Goal: Task Accomplishment & Management: Manage account settings

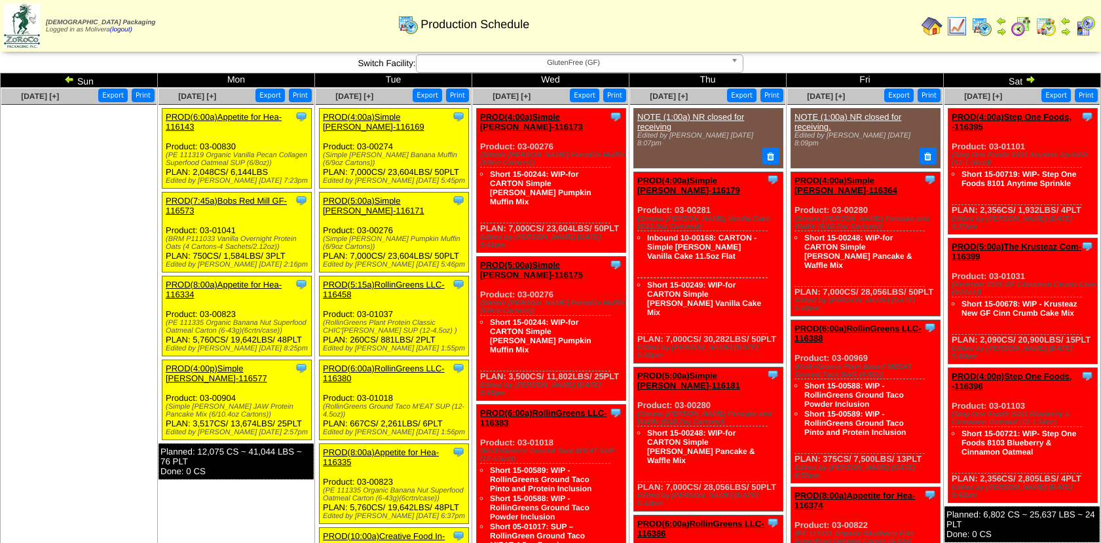
scroll to position [105, 0]
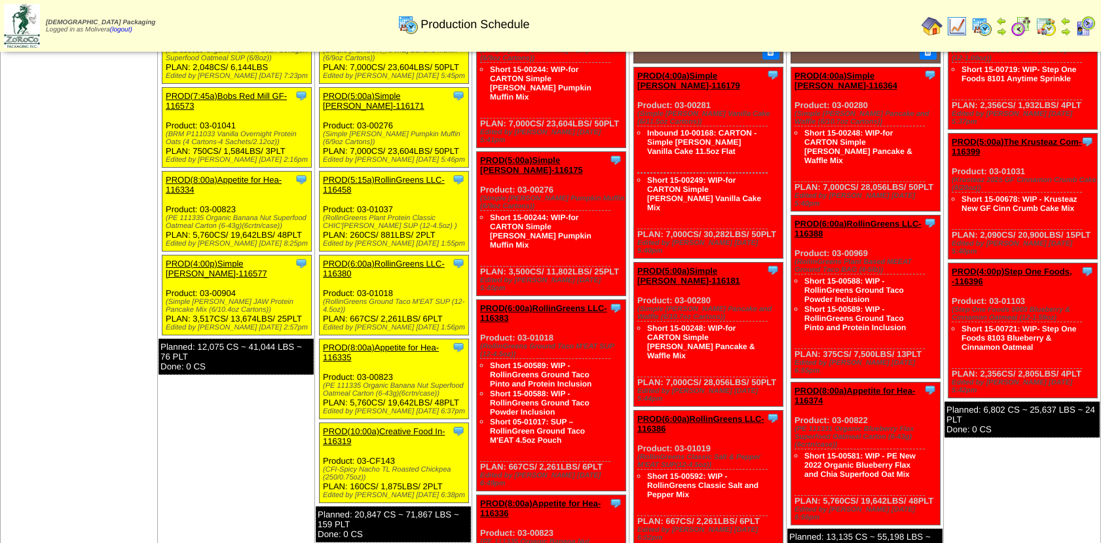
click at [954, 25] on img at bounding box center [957, 26] width 21 height 21
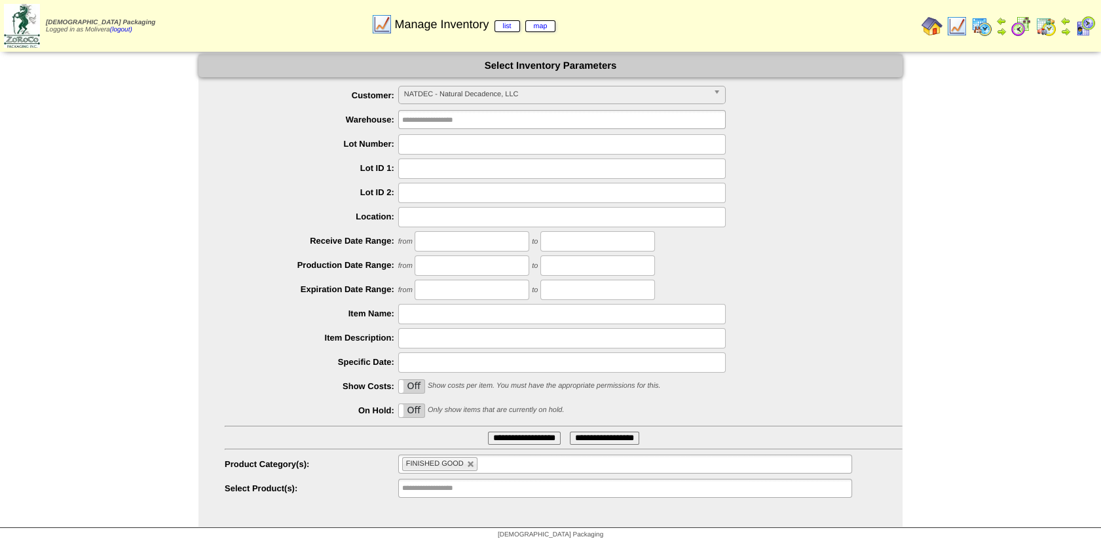
click at [514, 96] on span "NATDEC - Natural Decadence, LLC" at bounding box center [556, 94] width 304 height 16
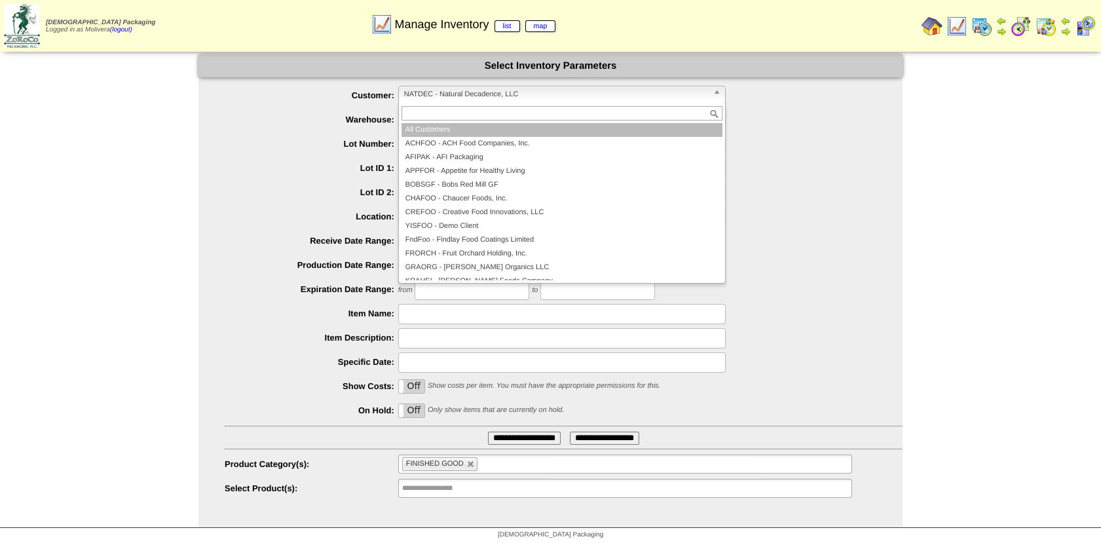
click at [439, 133] on li "All Customers" at bounding box center [562, 130] width 321 height 14
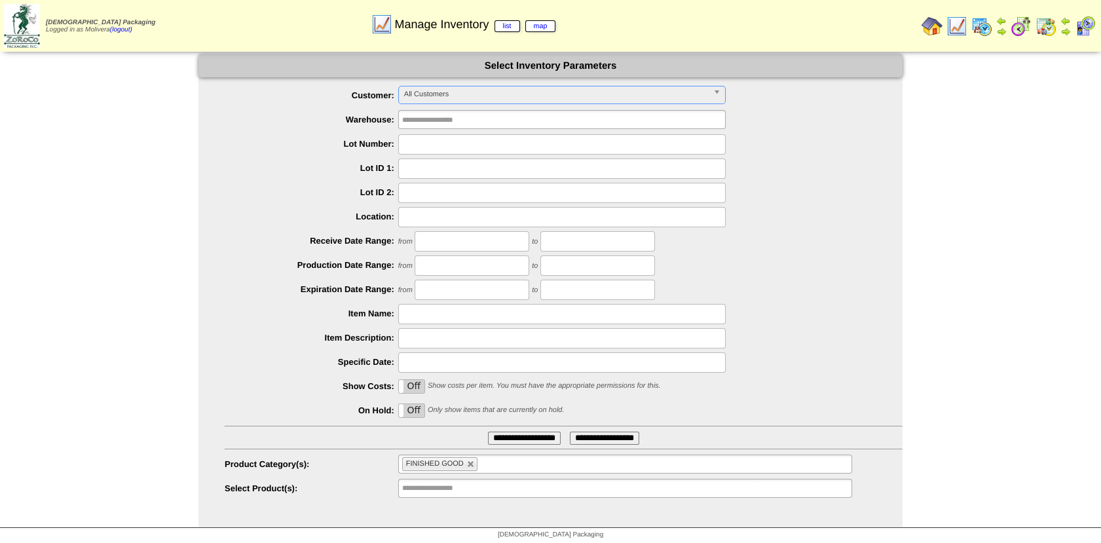
click at [439, 163] on input "text" at bounding box center [562, 169] width 328 height 20
type input "**********"
click at [468, 465] on link at bounding box center [471, 465] width 8 height 8
type input "**********"
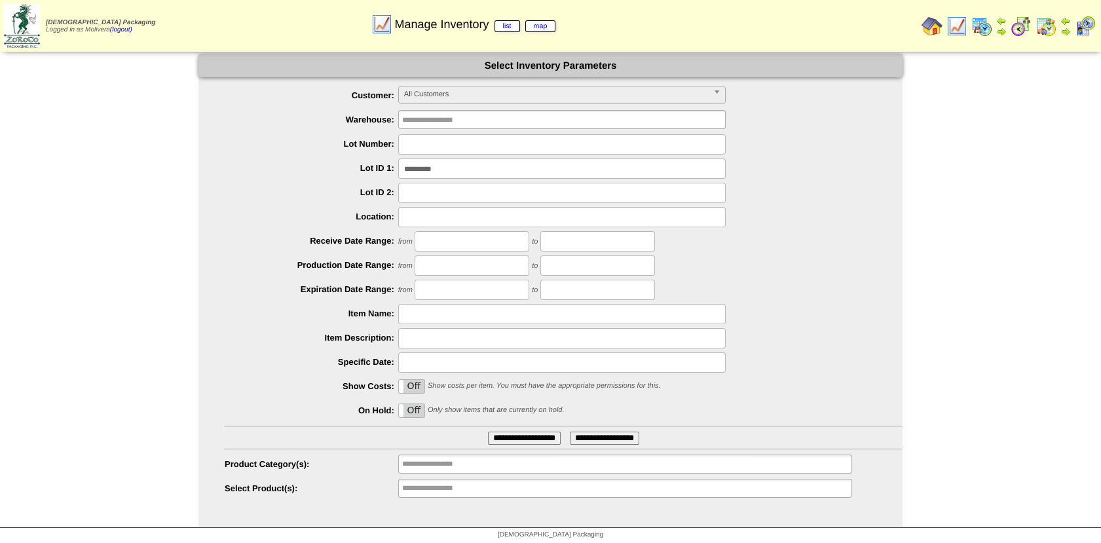
click at [502, 438] on input "**********" at bounding box center [524, 438] width 73 height 13
drag, startPoint x: 451, startPoint y: 175, endPoint x: 288, endPoint y: 157, distance: 164.2
click at [288, 157] on ul "**********" at bounding box center [551, 292] width 704 height 413
type input "******"
click at [488, 440] on input "**********" at bounding box center [524, 438] width 73 height 13
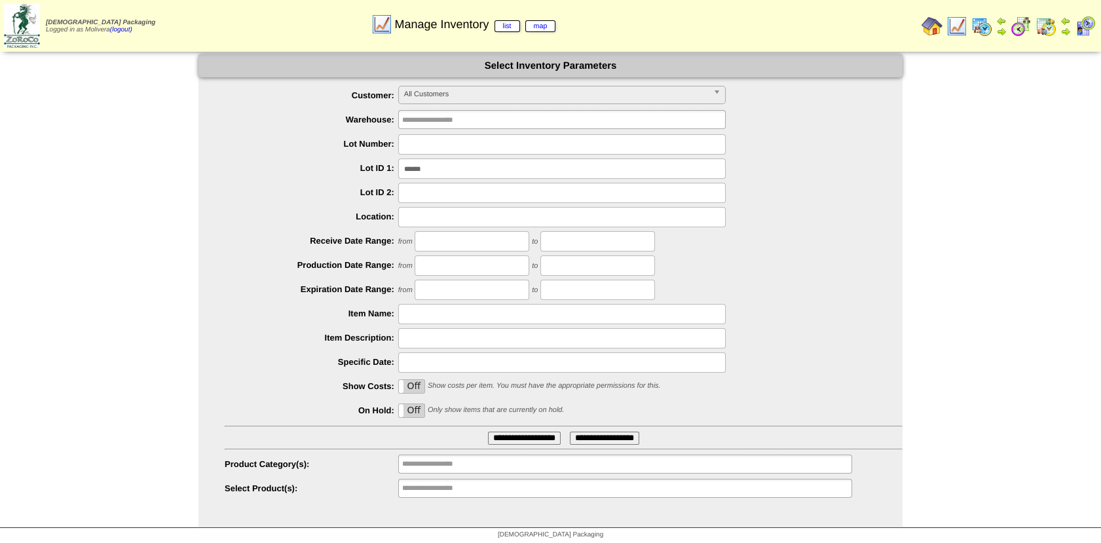
click at [497, 436] on input "**********" at bounding box center [524, 438] width 73 height 13
drag, startPoint x: 447, startPoint y: 174, endPoint x: 295, endPoint y: 174, distance: 152.6
click at [295, 174] on div "******" at bounding box center [564, 169] width 678 height 20
type input "********"
click at [488, 432] on input "**********" at bounding box center [524, 438] width 73 height 13
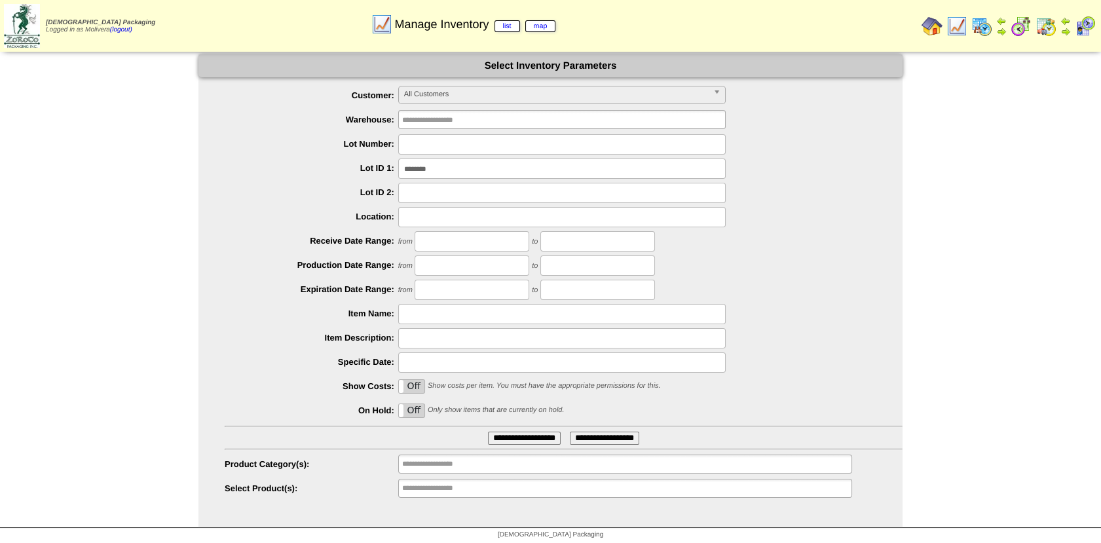
drag, startPoint x: 442, startPoint y: 170, endPoint x: 261, endPoint y: 159, distance: 180.5
click at [261, 159] on div "********" at bounding box center [564, 169] width 678 height 20
click at [450, 99] on span "All Customers" at bounding box center [556, 94] width 304 height 16
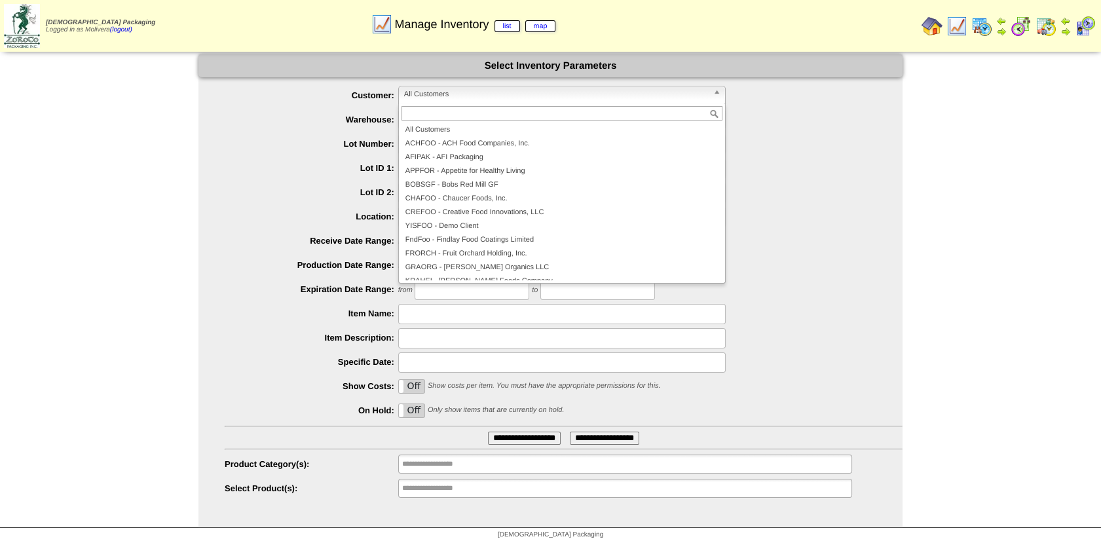
click at [295, 287] on label "Expiration Date Range:" at bounding box center [312, 289] width 174 height 10
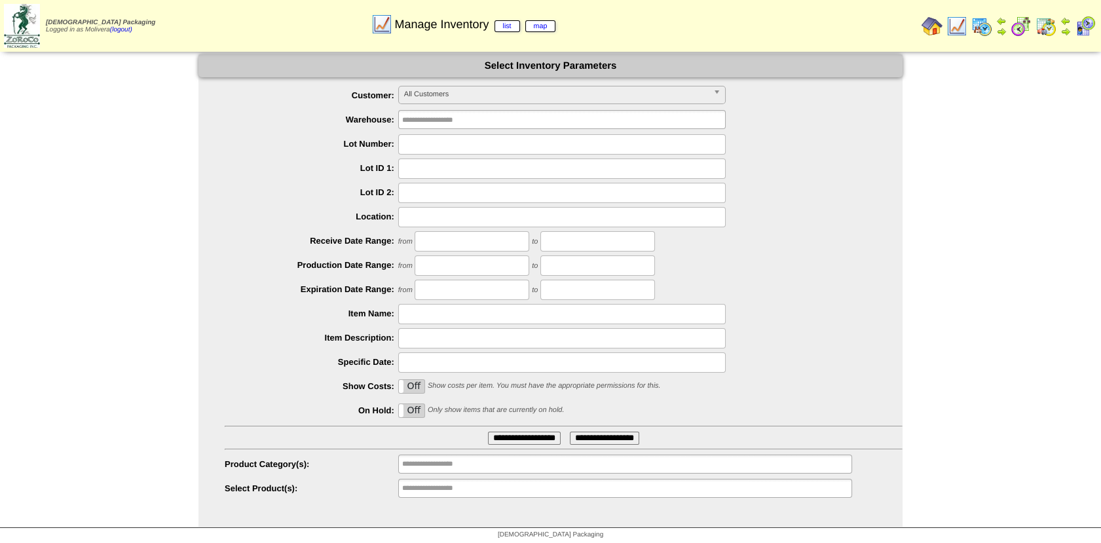
click at [423, 453] on ul "**********" at bounding box center [551, 292] width 704 height 413
click at [423, 462] on input "text" at bounding box center [444, 464] width 84 height 16
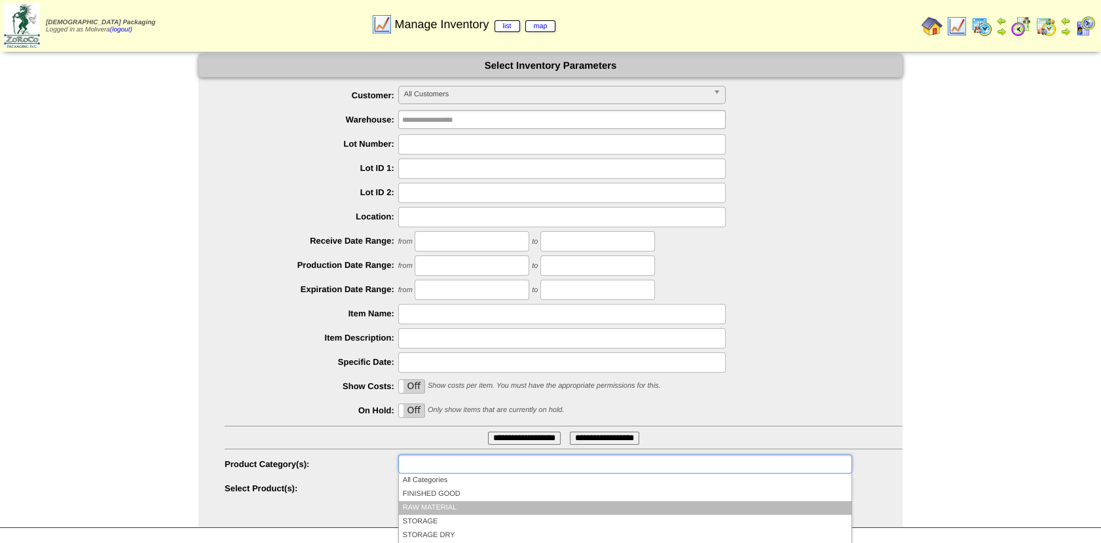
click at [422, 508] on li "RAW MATERIAL" at bounding box center [625, 508] width 453 height 14
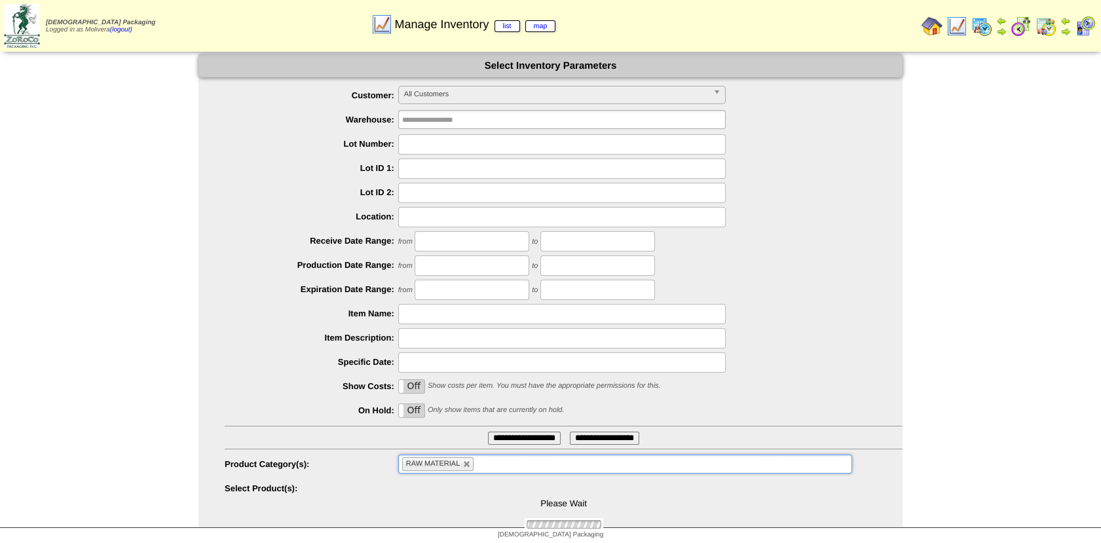
scroll to position [88, 0]
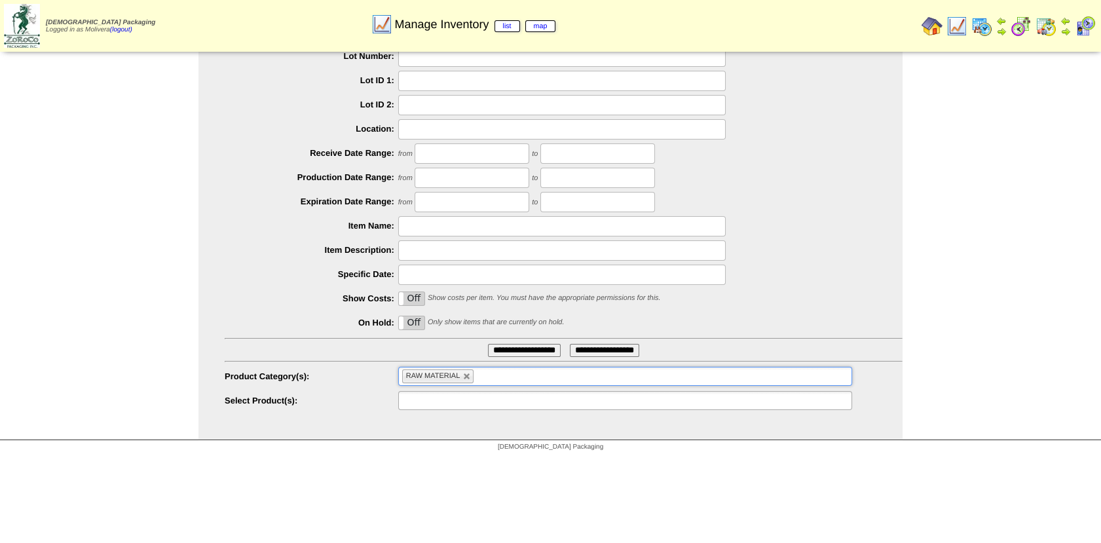
click at [413, 401] on input "text" at bounding box center [444, 400] width 84 height 16
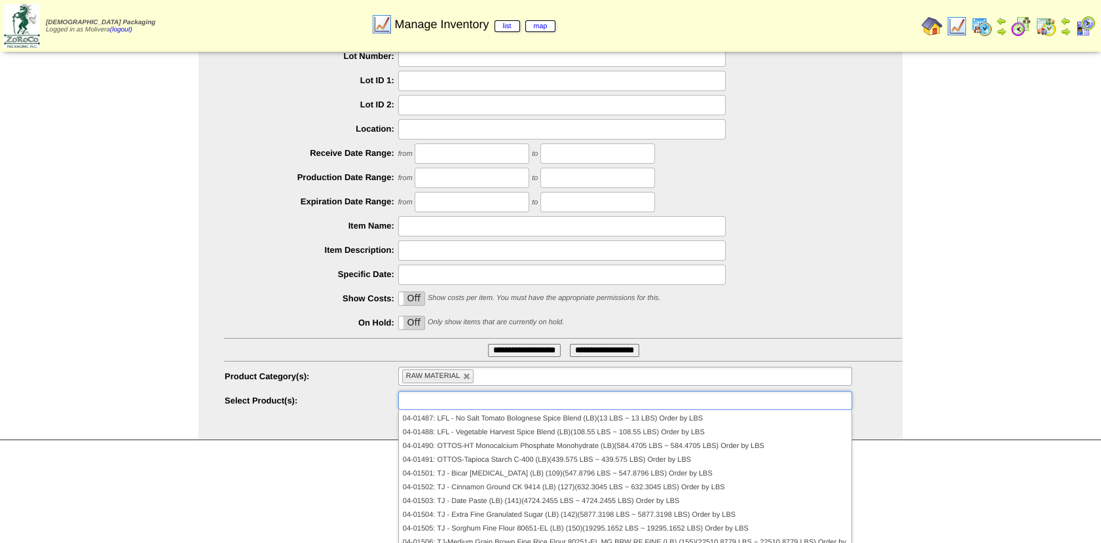
scroll to position [0, 0]
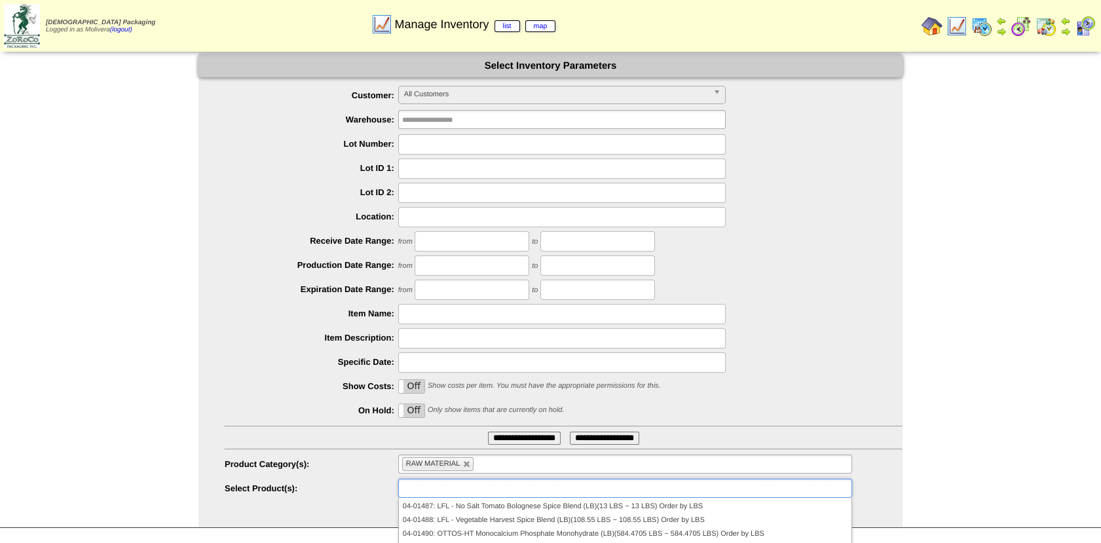
click at [478, 98] on span "All Customers" at bounding box center [556, 94] width 304 height 16
type input "**********"
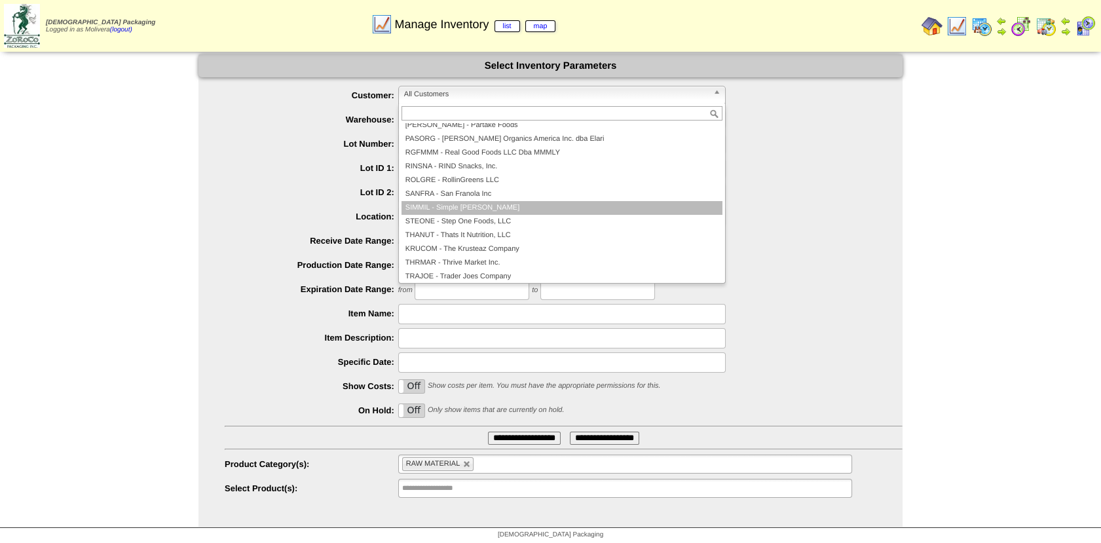
scroll to position [283, 0]
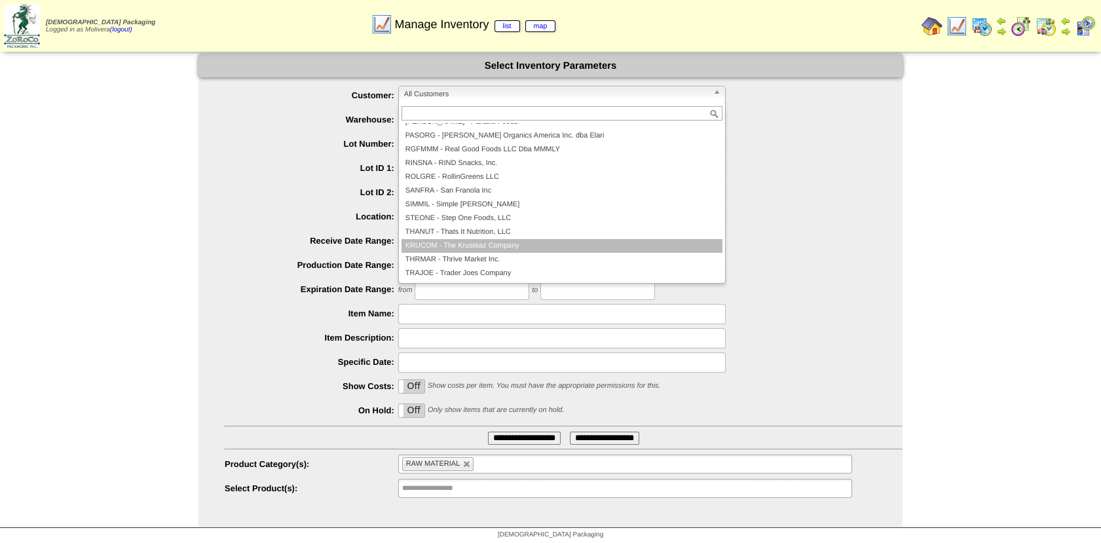
click at [503, 246] on li "KRUCOM - The Krusteaz Company" at bounding box center [562, 246] width 321 height 14
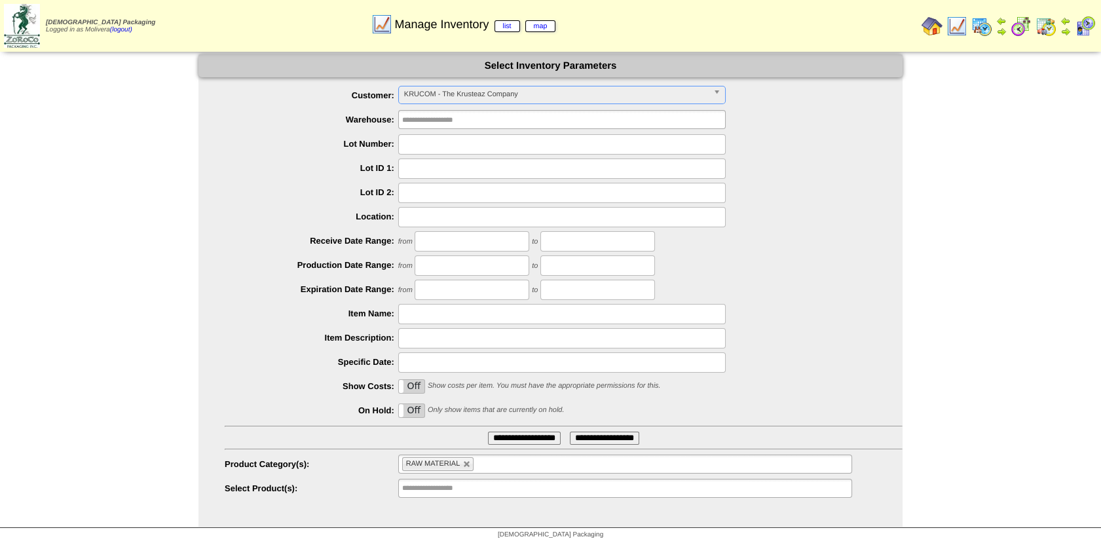
click at [499, 441] on input "**********" at bounding box center [524, 438] width 73 height 13
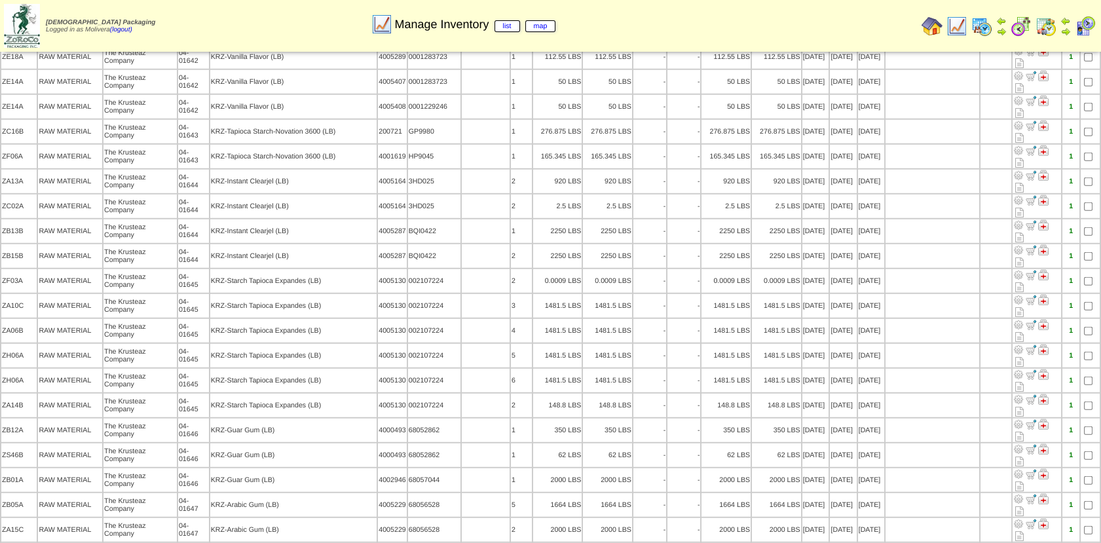
scroll to position [7302, 0]
click at [1021, 25] on img at bounding box center [1021, 26] width 21 height 21
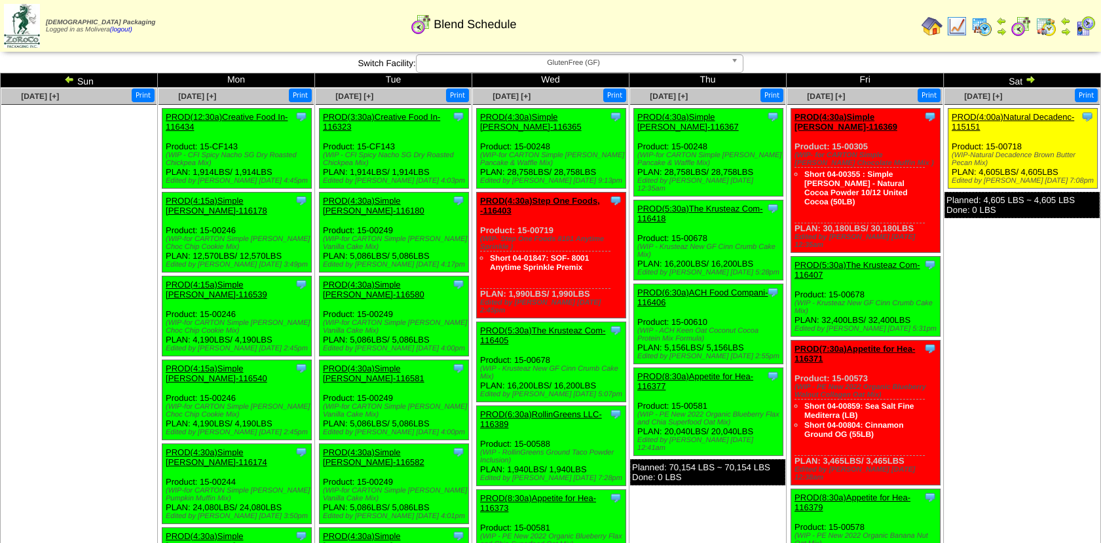
click at [955, 28] on img at bounding box center [957, 26] width 21 height 21
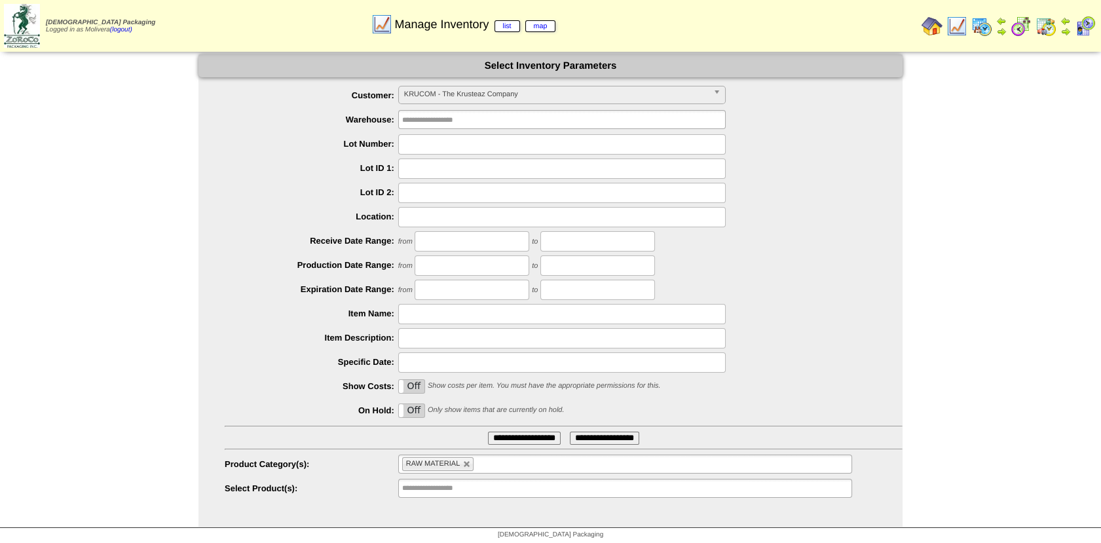
click at [501, 440] on input "**********" at bounding box center [524, 438] width 73 height 13
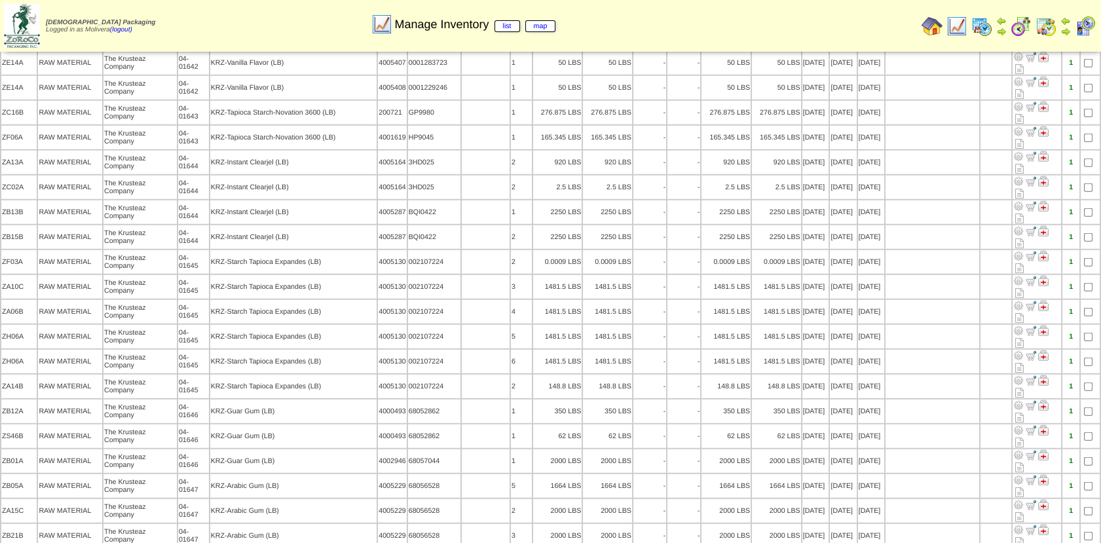
scroll to position [7322, 0]
click at [441, 33] on div "Manage Inventory list map" at bounding box center [463, 20] width 632 height 36
click at [983, 28] on img at bounding box center [982, 26] width 21 height 21
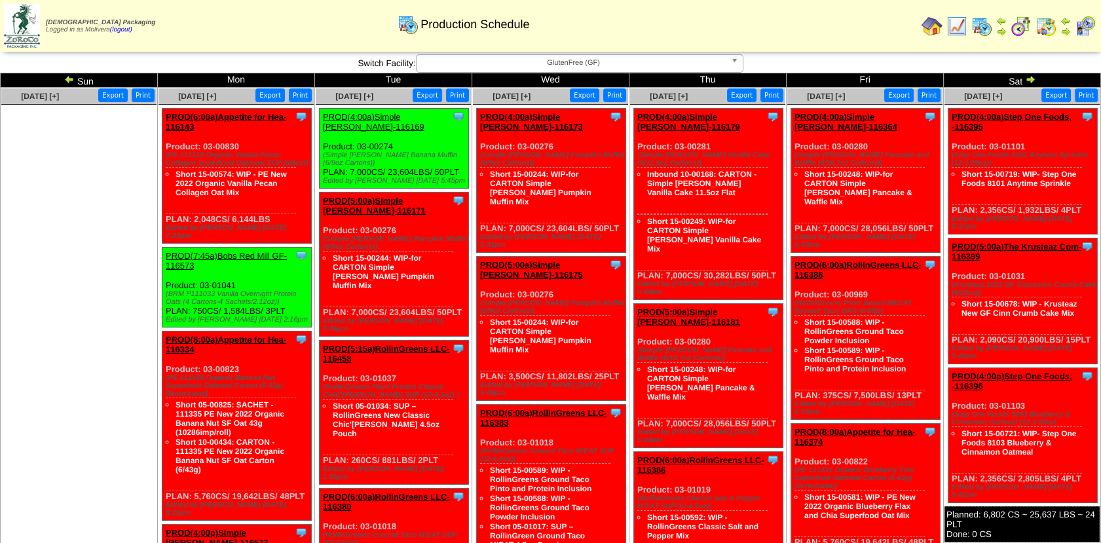
click at [68, 76] on img at bounding box center [69, 79] width 10 height 10
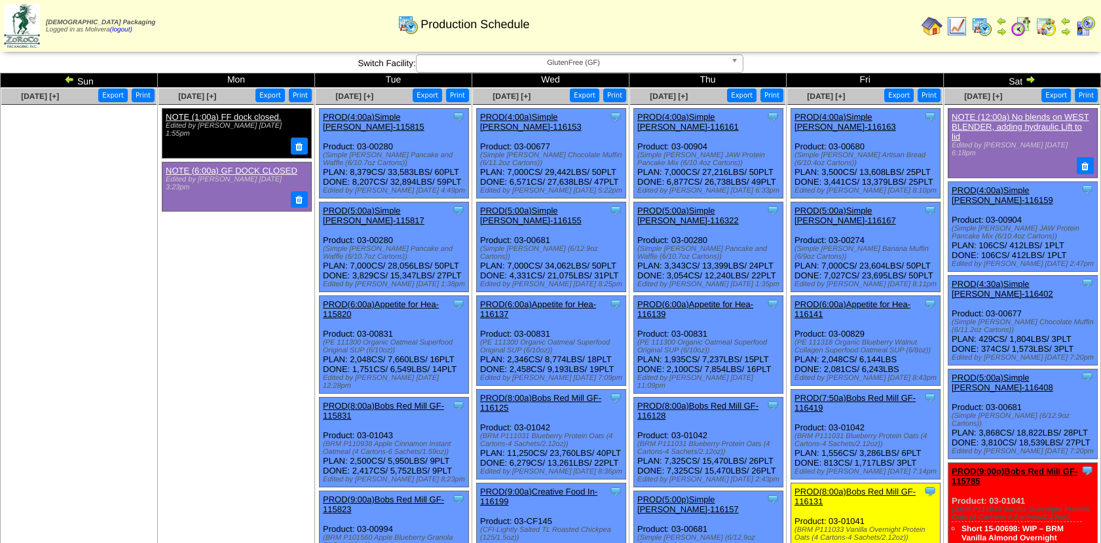
click at [1029, 77] on img at bounding box center [1030, 79] width 10 height 10
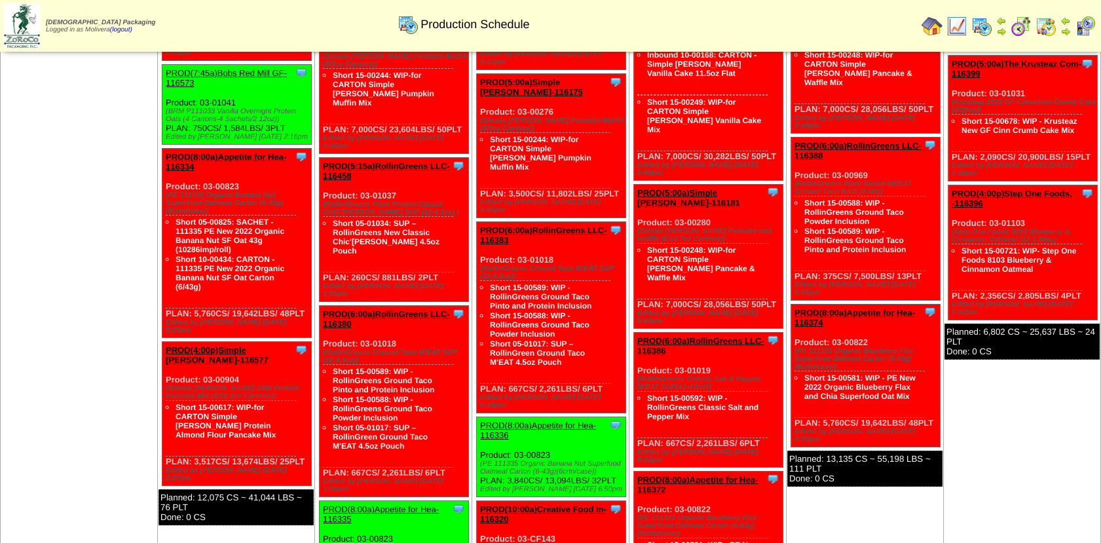
scroll to position [183, 0]
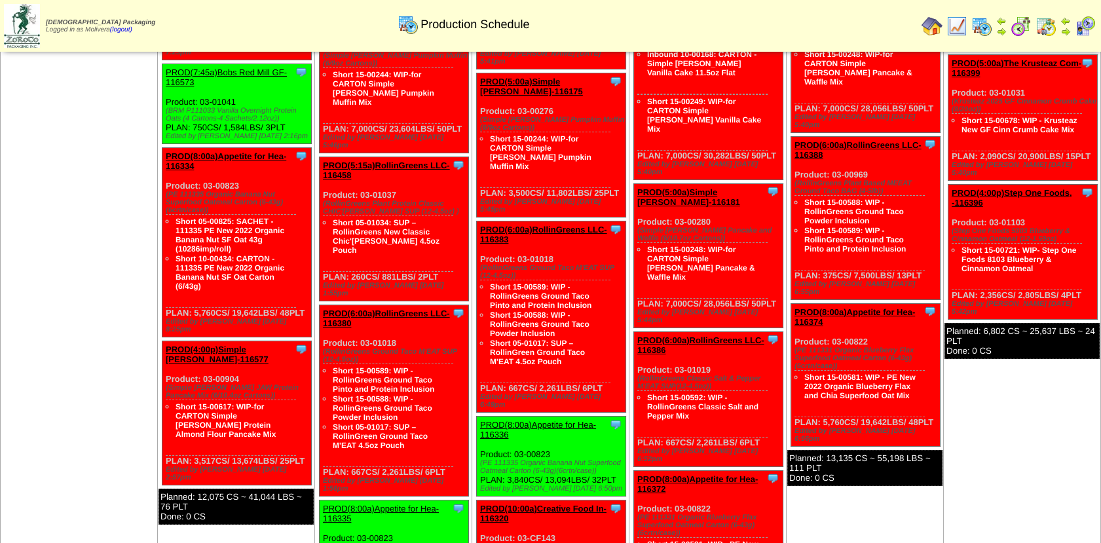
drag, startPoint x: 162, startPoint y: 342, endPoint x: 308, endPoint y: 412, distance: 161.5
click at [308, 412] on div "Clone Item PROD(4:00p)Simple Mills-116577 Simple Mills ScheduleID: 116577 13674…" at bounding box center [236, 413] width 149 height 144
copy div "Product: 03-00904 (Simple Mills JAW Protein Pancake Mix (6/10.4oz Cartons)) Sho…"
click at [1019, 26] on img at bounding box center [1021, 26] width 21 height 21
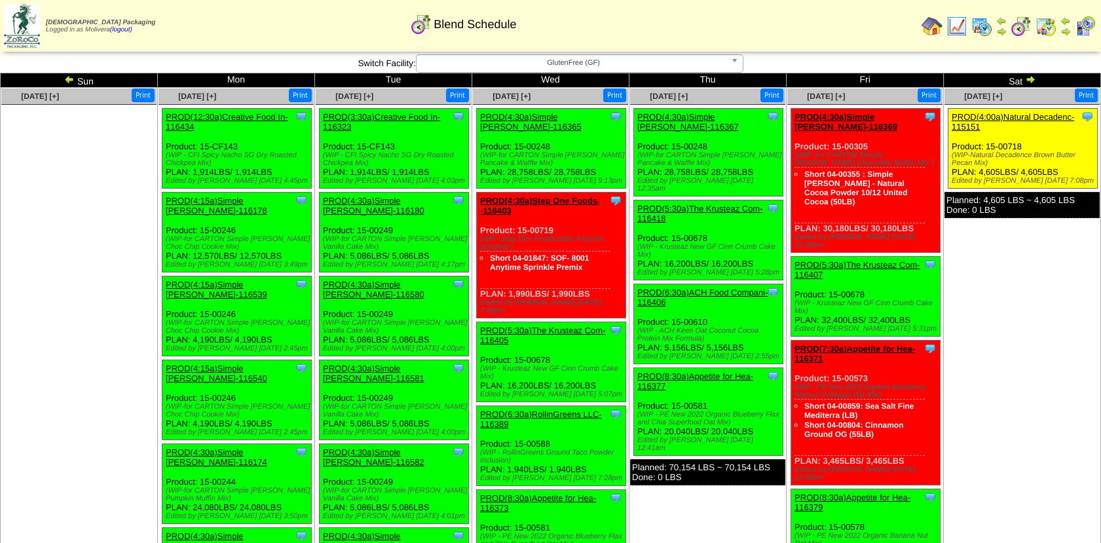
click at [66, 79] on img at bounding box center [69, 79] width 10 height 10
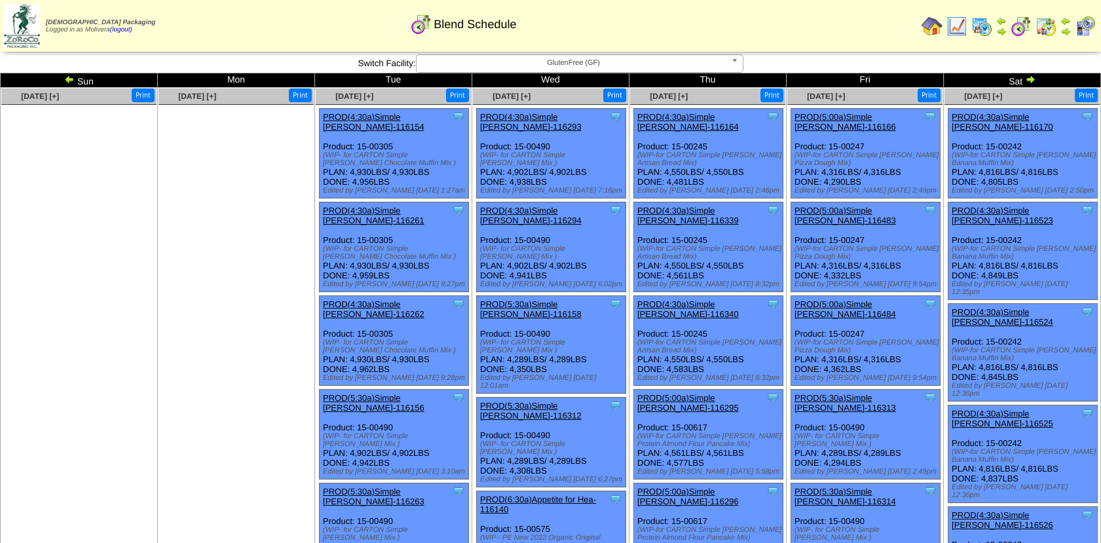
click at [69, 76] on img at bounding box center [69, 79] width 10 height 10
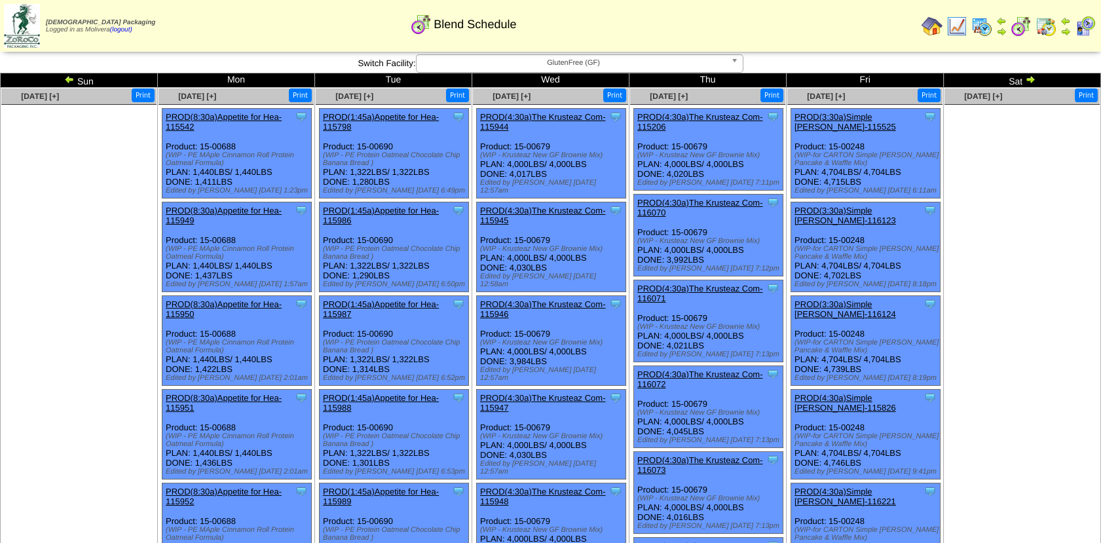
click at [69, 79] on img at bounding box center [69, 79] width 10 height 10
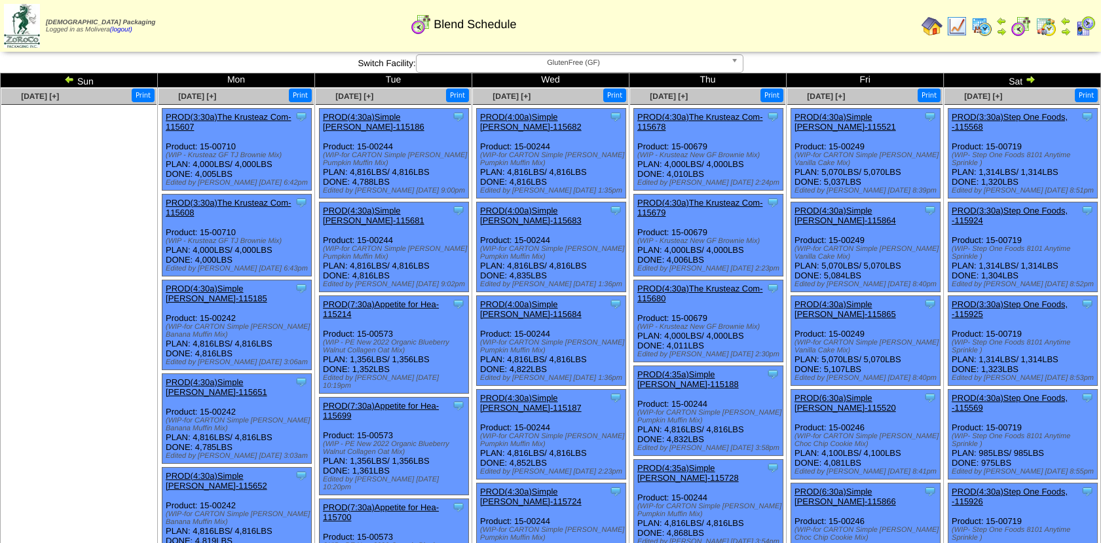
click at [979, 23] on img at bounding box center [982, 26] width 21 height 21
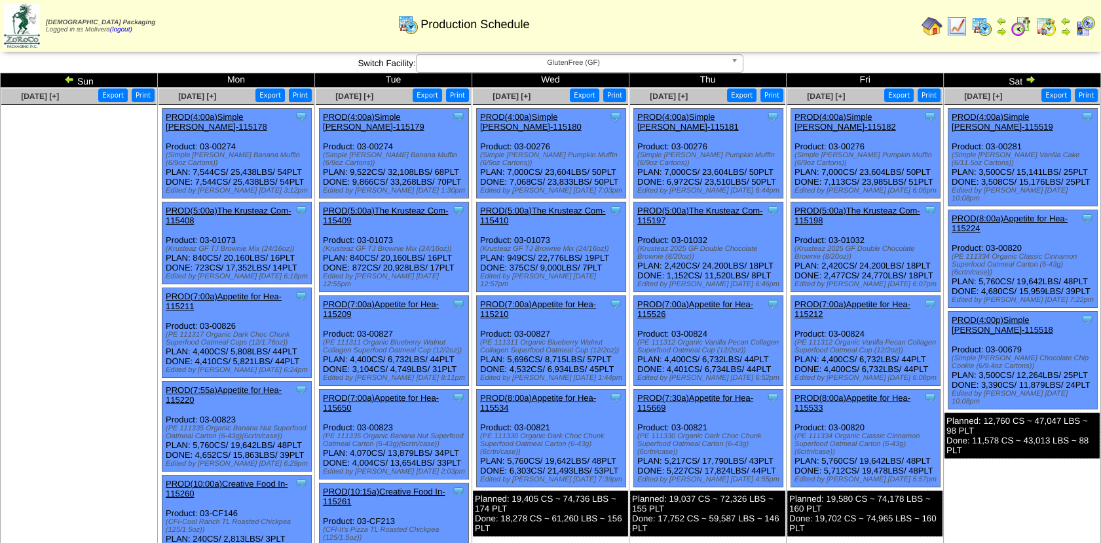
click at [1030, 81] on img at bounding box center [1030, 79] width 10 height 10
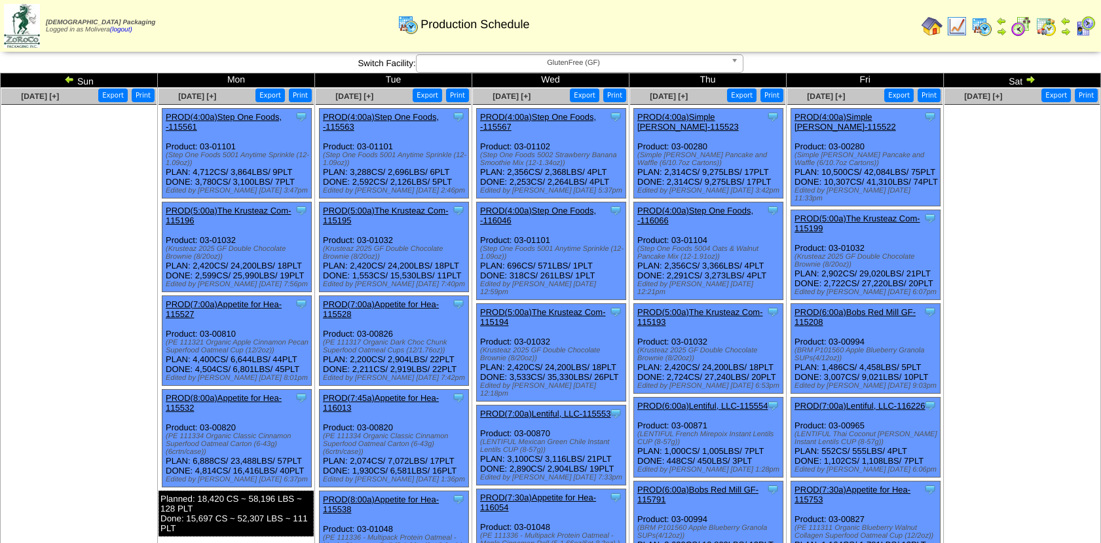
click at [1030, 81] on img at bounding box center [1030, 79] width 10 height 10
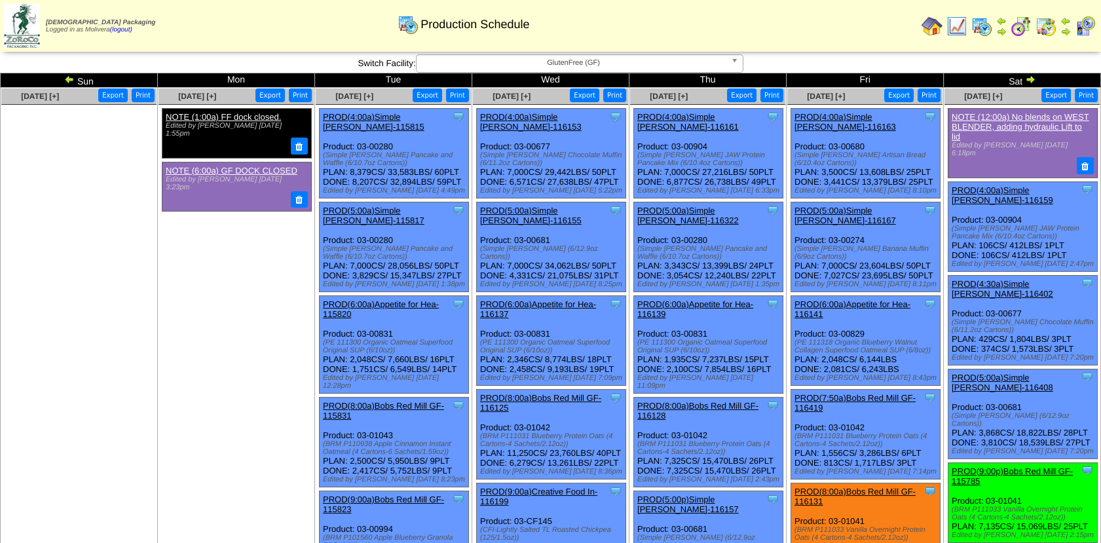
click at [1030, 81] on img at bounding box center [1030, 79] width 10 height 10
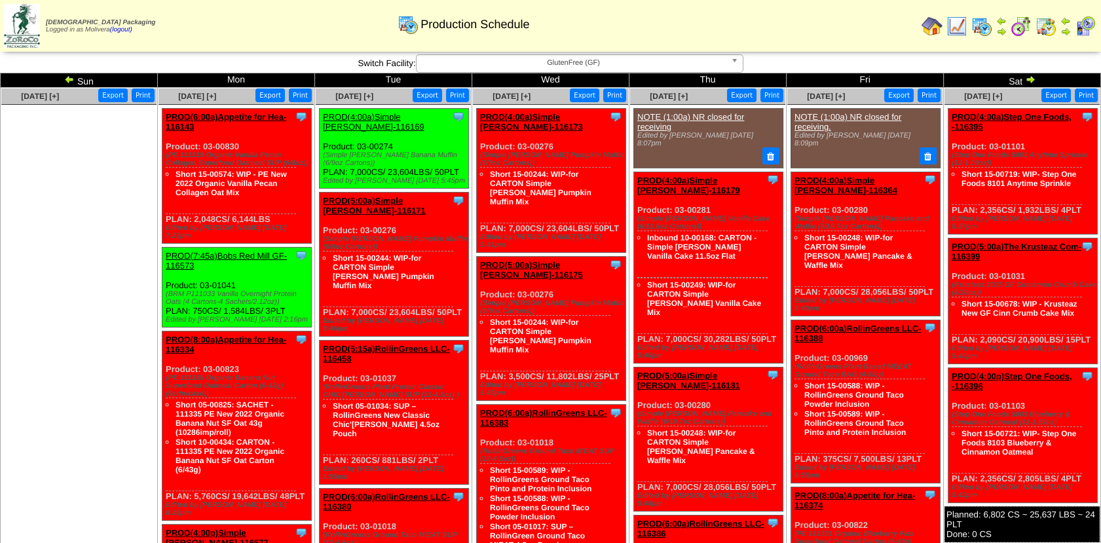
drag, startPoint x: 163, startPoint y: 271, endPoint x: 299, endPoint y: 297, distance: 138.1
click at [299, 297] on div "Clone Item PROD(7:45a)Bobs Red Mill GF-116573 Bobs Red Mill GF ScheduleID: 1165…" at bounding box center [236, 288] width 149 height 80
copy div "Product: 03-01041 (BRM P111033 Vanilla Overnight Protein Oats (4 Cartons-4 Sach…"
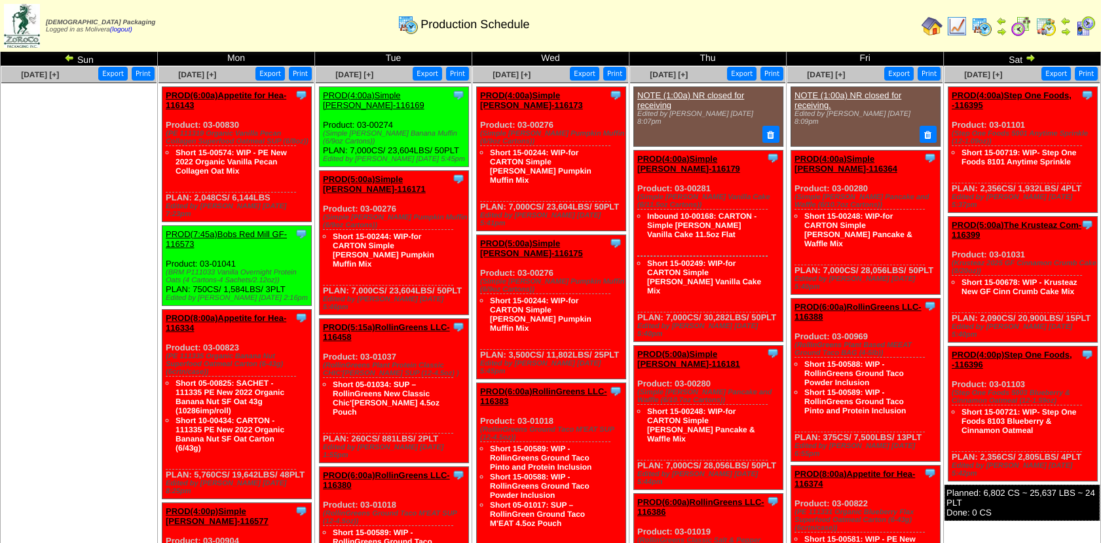
scroll to position [22, 0]
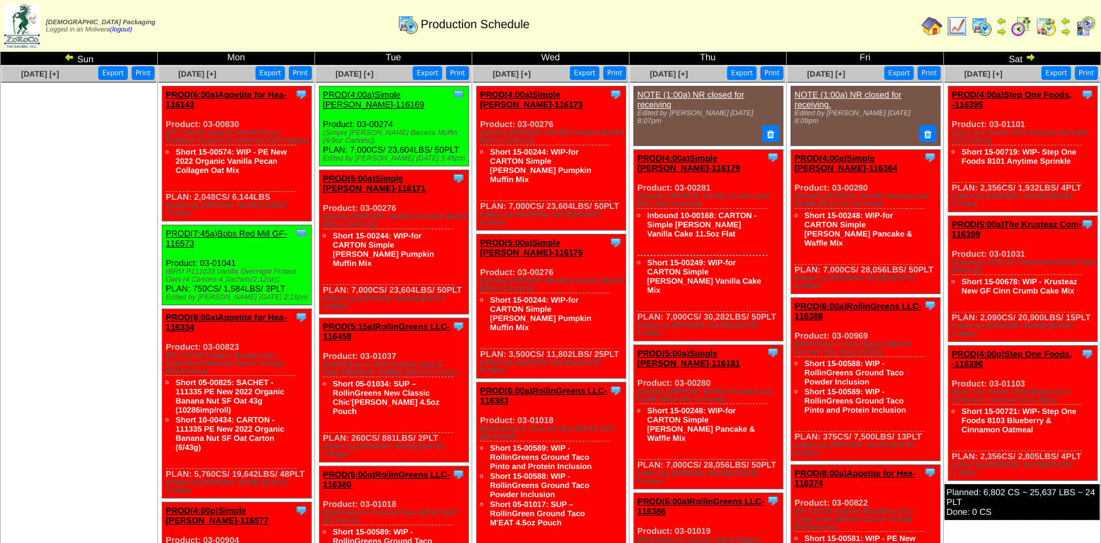
click at [68, 58] on img at bounding box center [69, 57] width 10 height 10
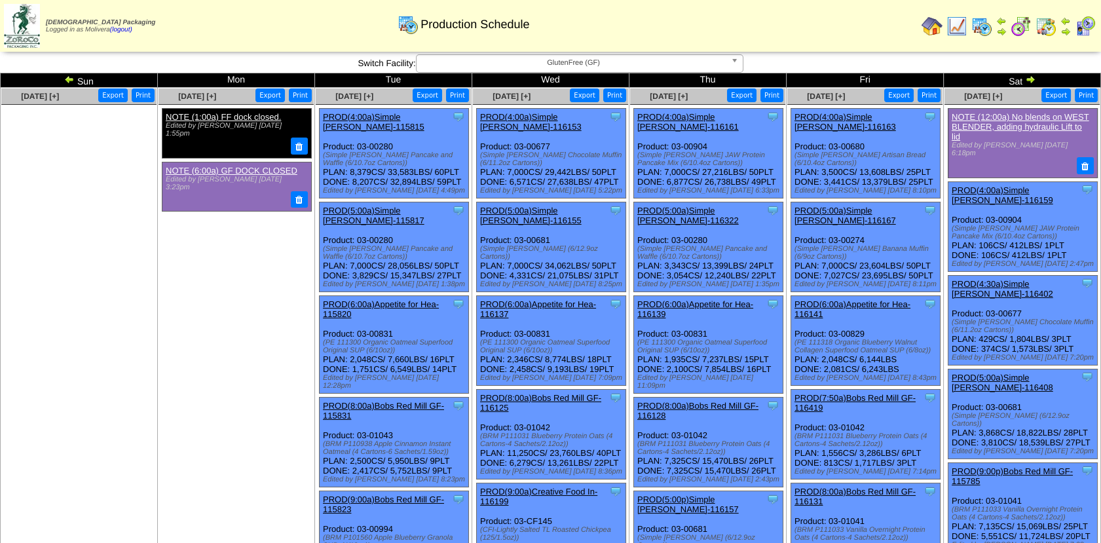
click at [1038, 185] on link "PROD(4:00a)Simple [PERSON_NAME]-116159" at bounding box center [1003, 195] width 102 height 20
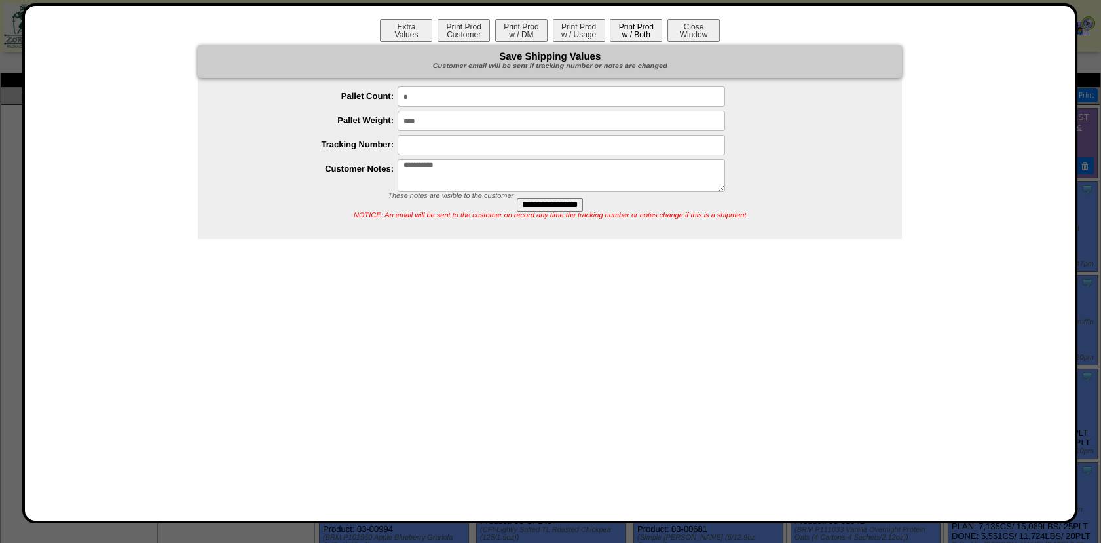
click at [645, 28] on button "Print Prod w / Both" at bounding box center [636, 30] width 52 height 23
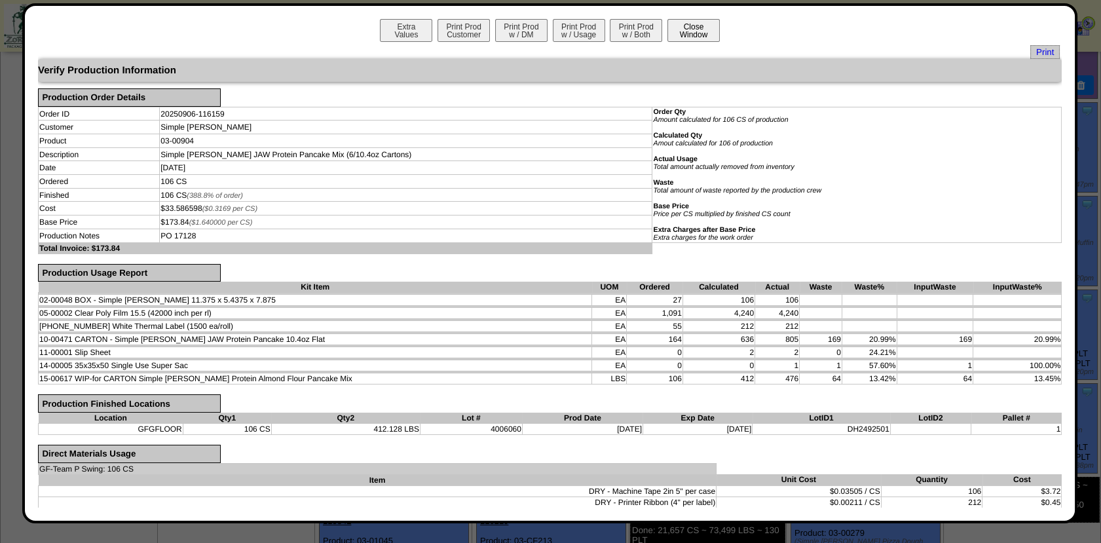
click at [705, 36] on button "Close Window" at bounding box center [694, 30] width 52 height 23
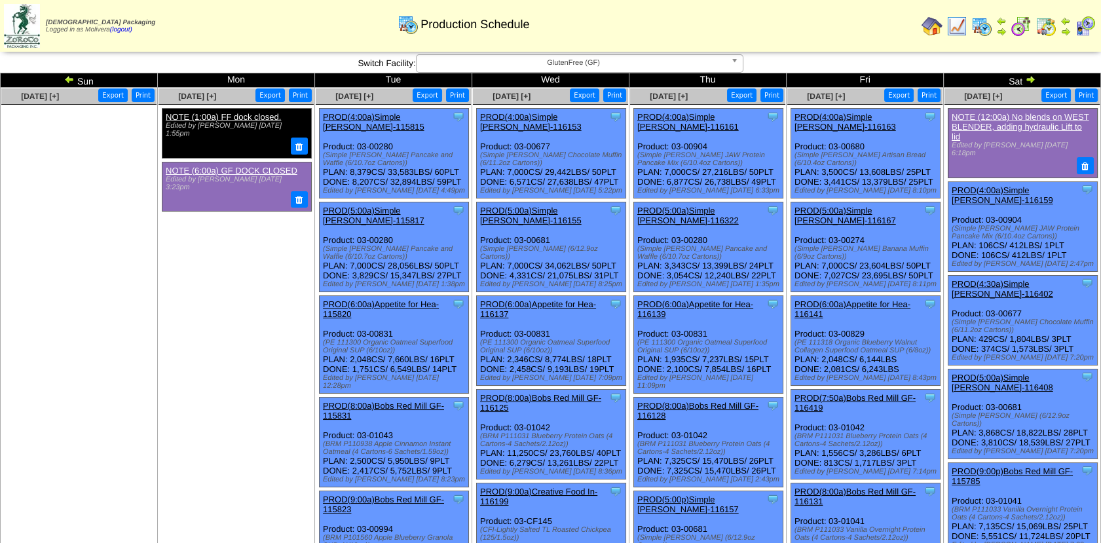
click at [1015, 466] on link "PROD(9:00p)Bobs Red Mill GF-115785" at bounding box center [1012, 476] width 121 height 20
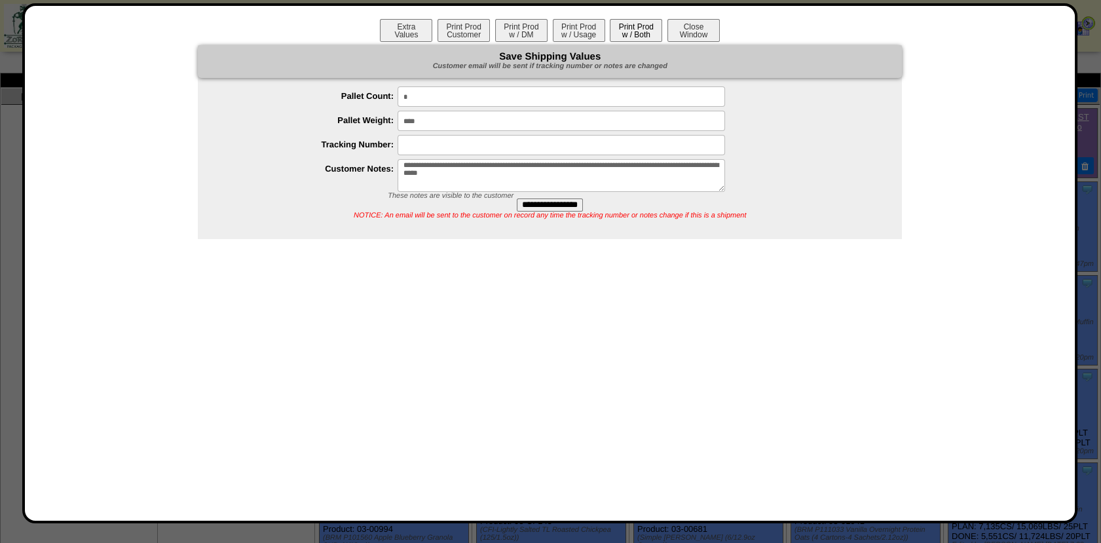
click at [634, 29] on button "Print Prod w / Both" at bounding box center [636, 30] width 52 height 23
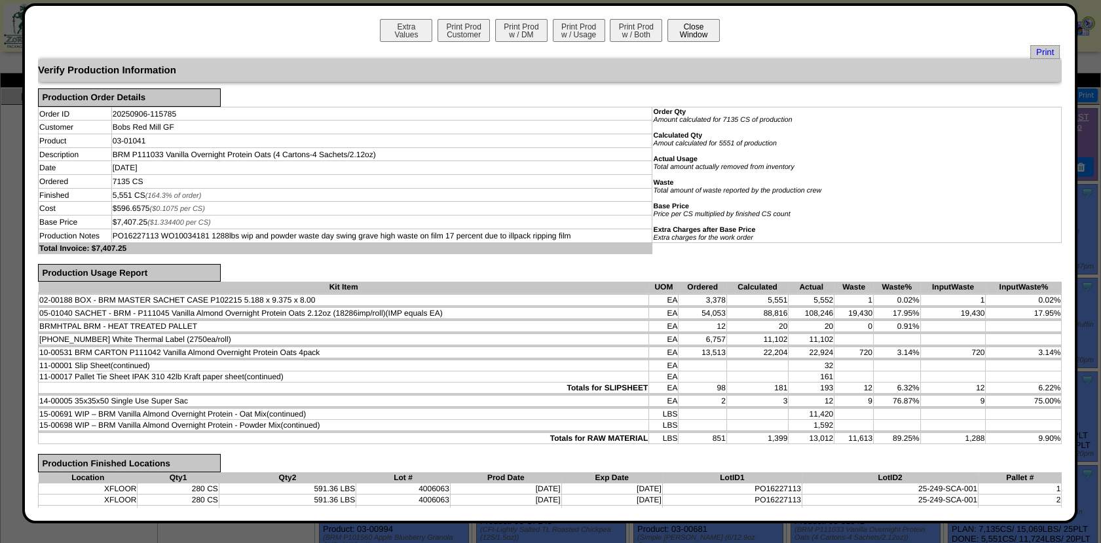
click at [697, 24] on button "Close Window" at bounding box center [694, 30] width 52 height 23
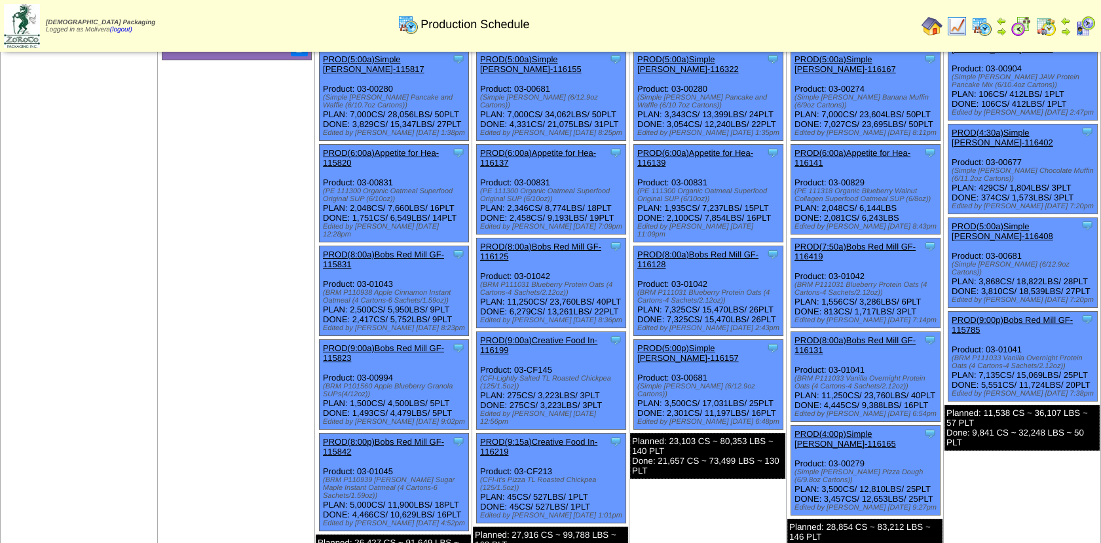
scroll to position [156, 0]
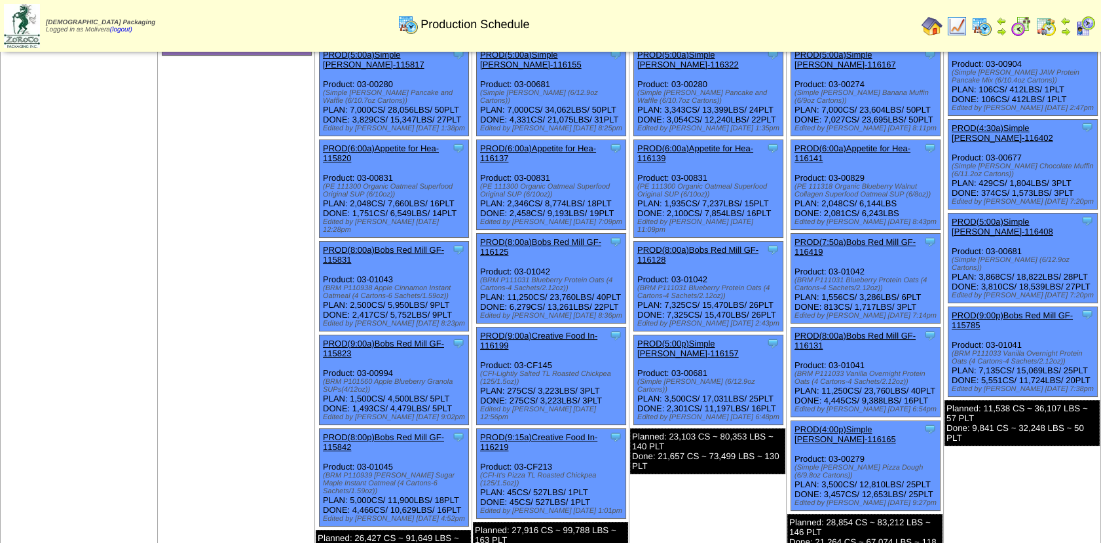
click at [855, 331] on link "PROD(8:00a)Bobs Red Mill GF-116131" at bounding box center [855, 341] width 121 height 20
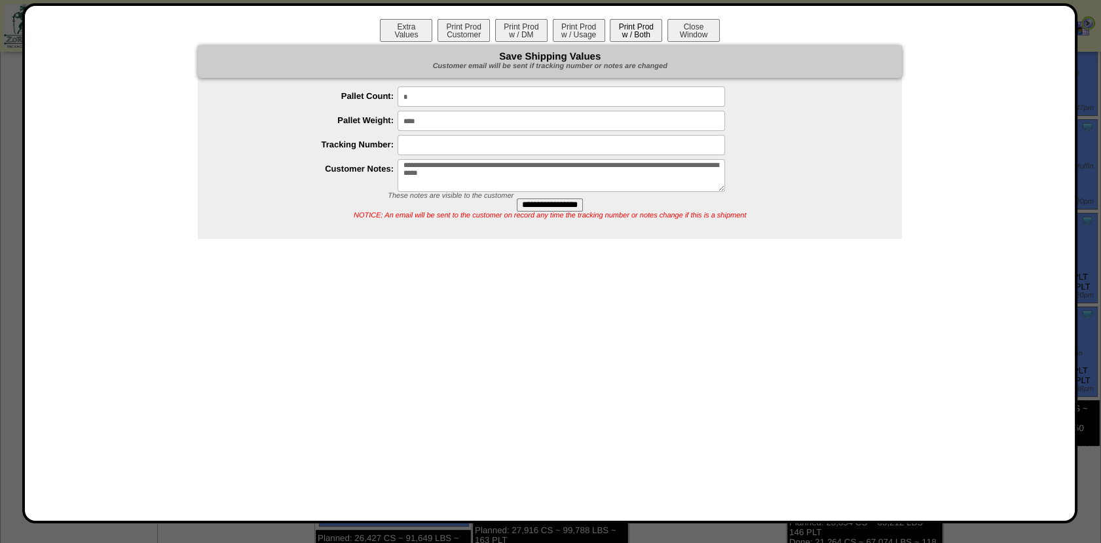
click at [628, 27] on button "Print Prod w / Both" at bounding box center [636, 30] width 52 height 23
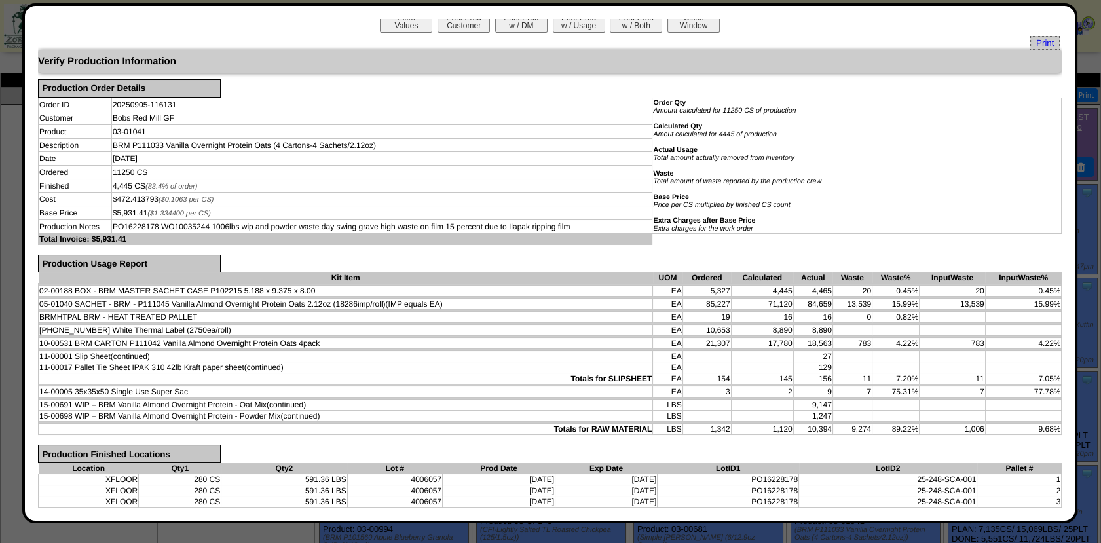
scroll to position [0, 0]
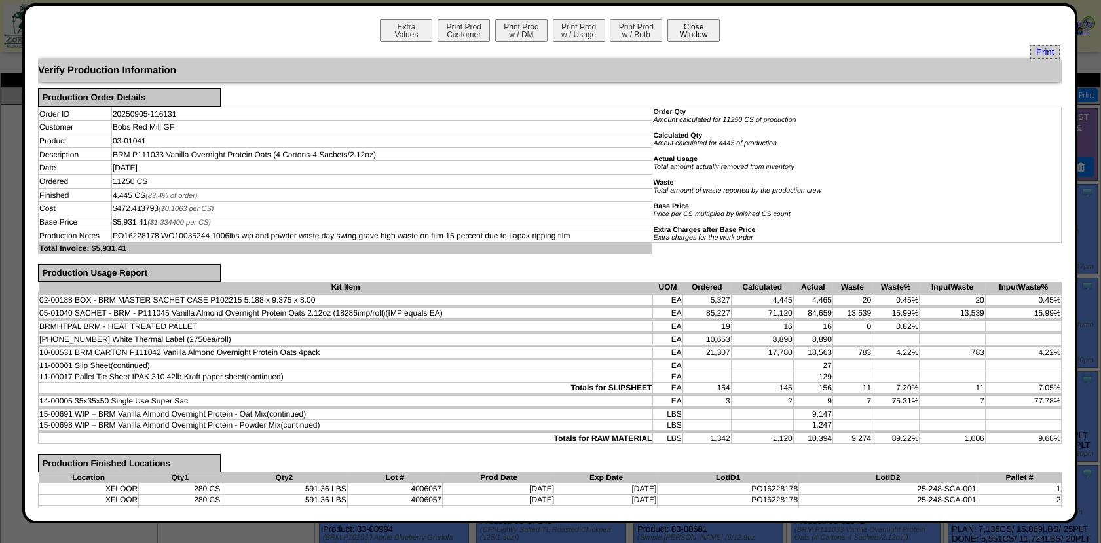
click at [697, 24] on button "Close Window" at bounding box center [694, 30] width 52 height 23
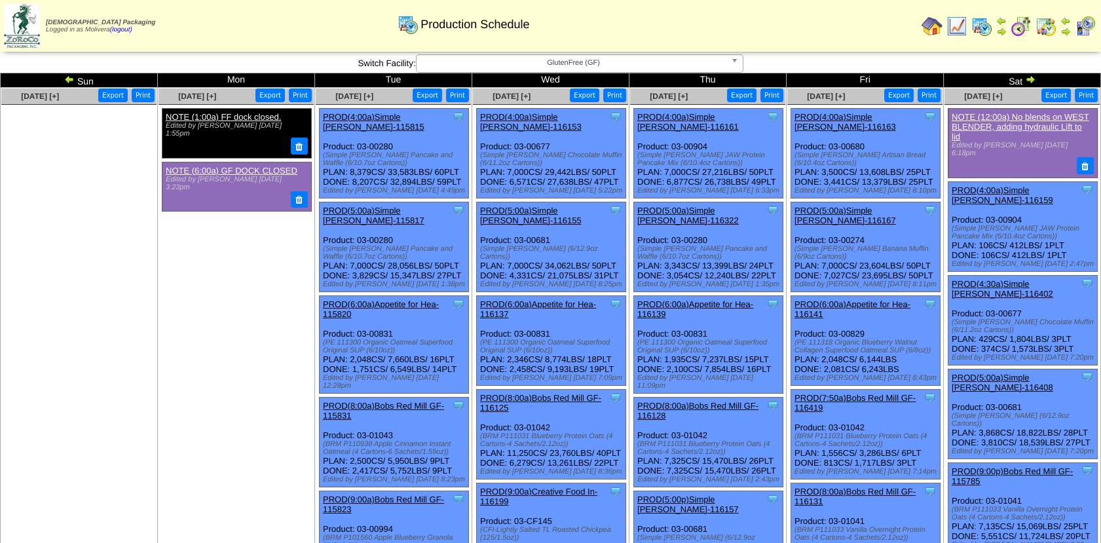
click at [1029, 77] on img at bounding box center [1030, 79] width 10 height 10
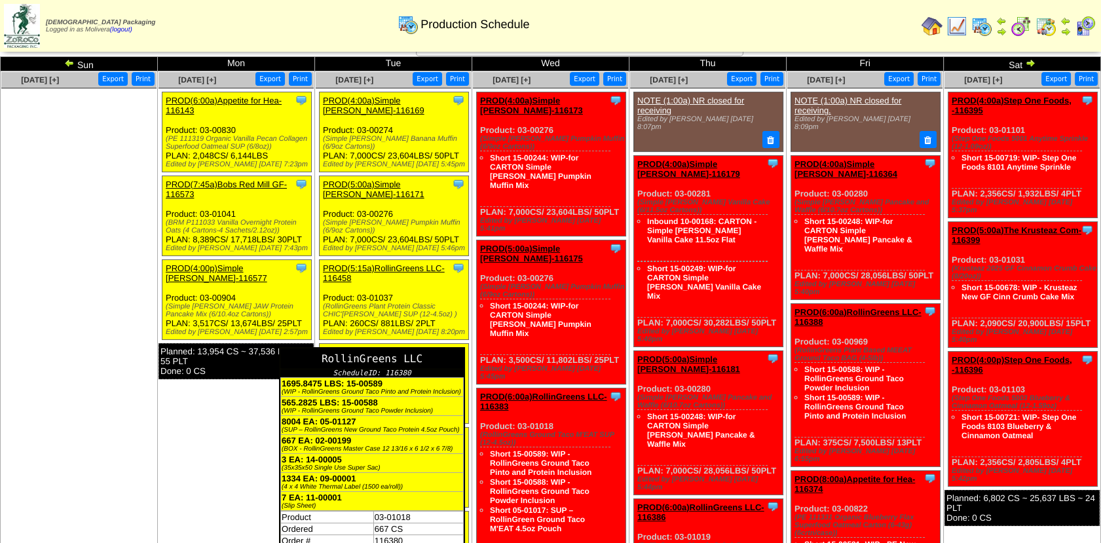
scroll to position [17, 0]
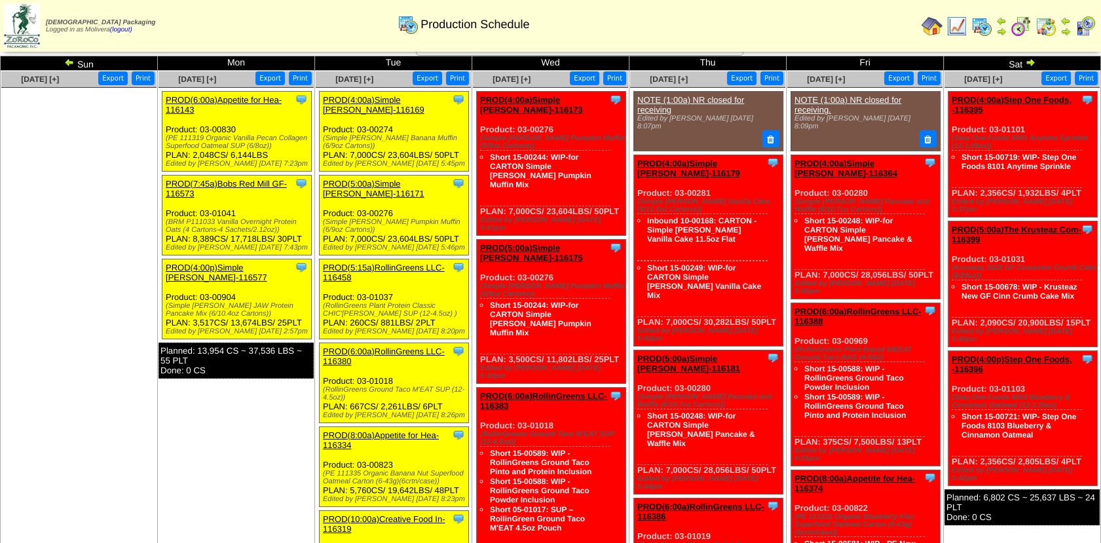
click at [398, 347] on link "PROD(6:00a)RollinGreens LLC-116380" at bounding box center [384, 357] width 122 height 20
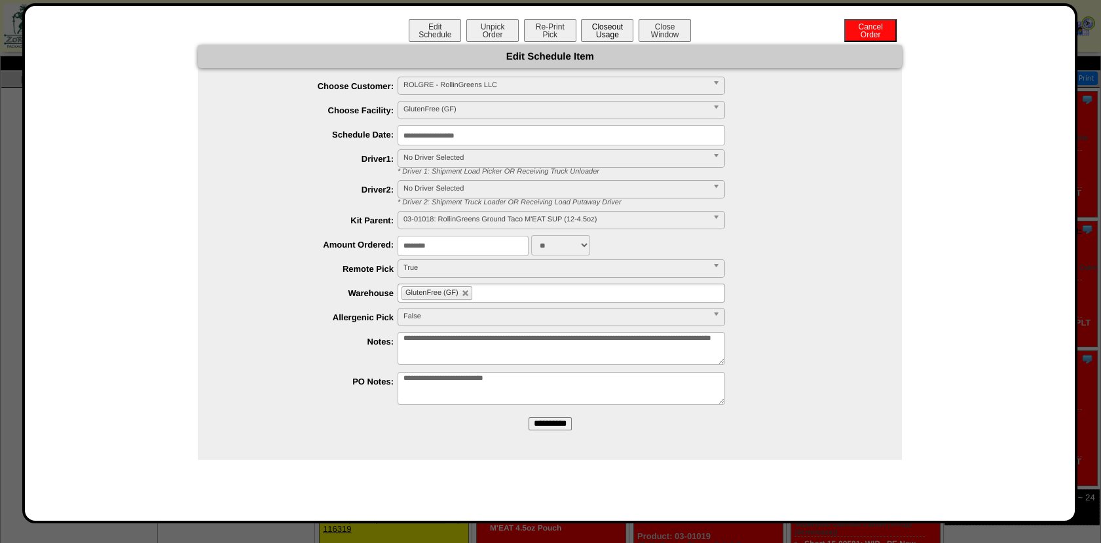
click at [601, 29] on button "Closeout Usage" at bounding box center [607, 30] width 52 height 23
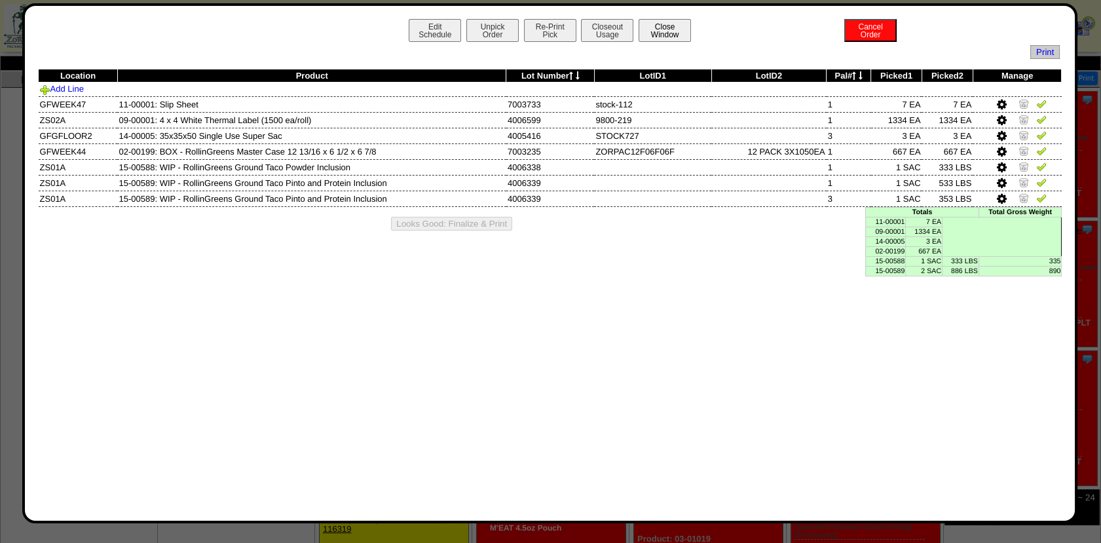
click at [673, 37] on button "Close Window" at bounding box center [665, 30] width 52 height 23
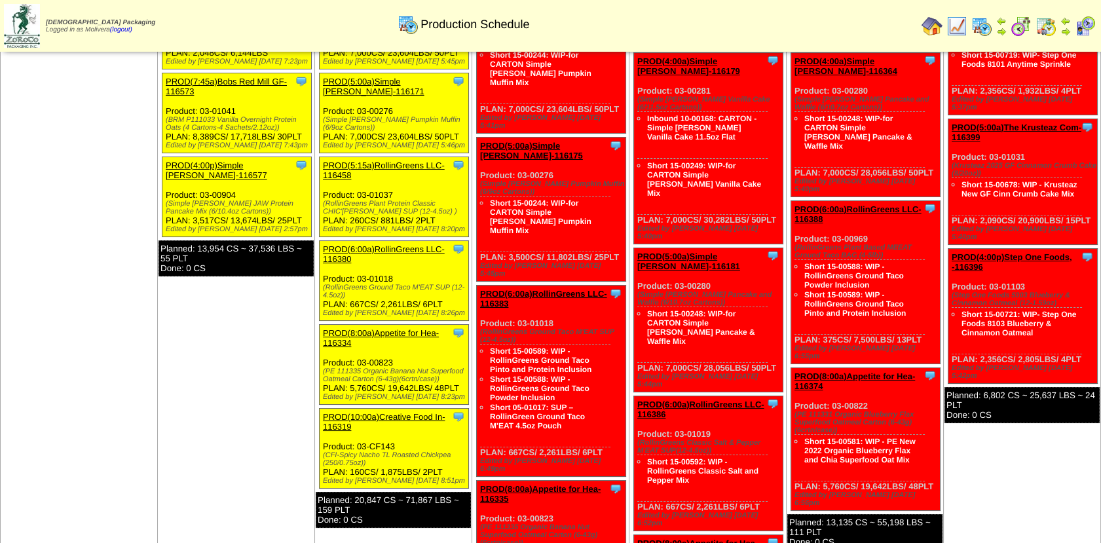
scroll to position [120, 0]
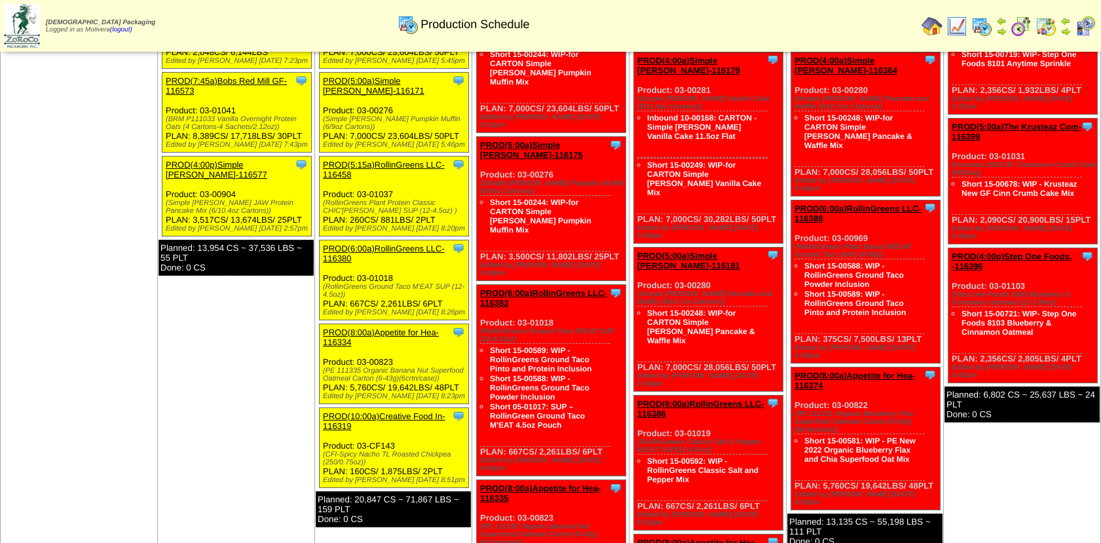
click at [1016, 25] on img at bounding box center [1021, 26] width 21 height 21
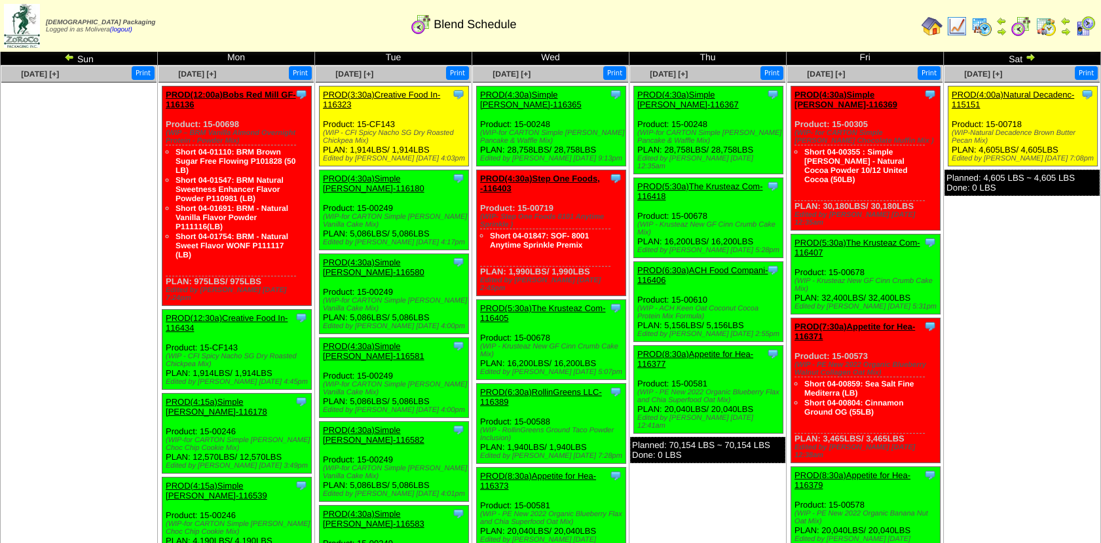
scroll to position [21, 0]
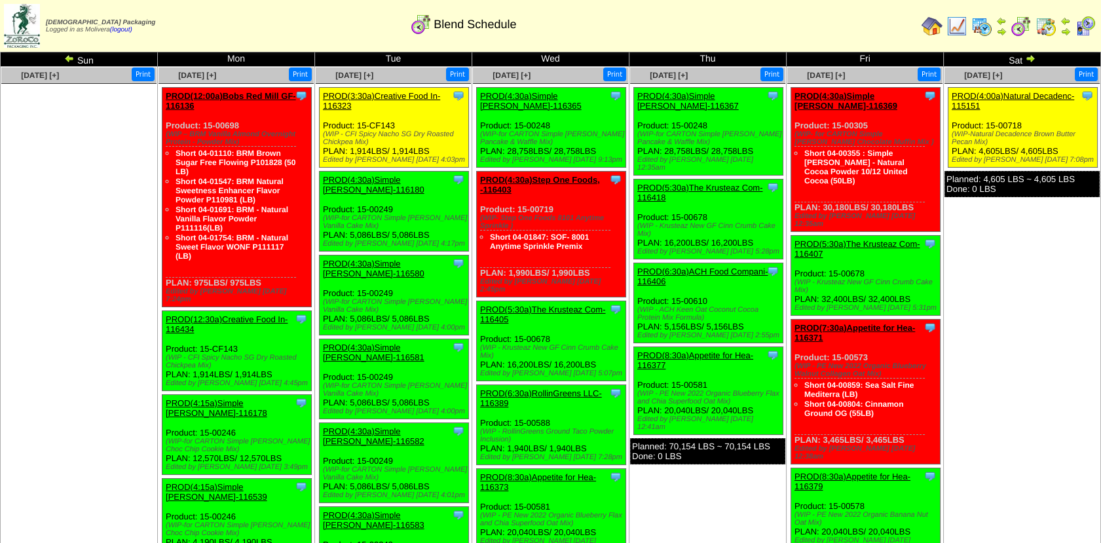
click at [68, 60] on img at bounding box center [69, 58] width 10 height 10
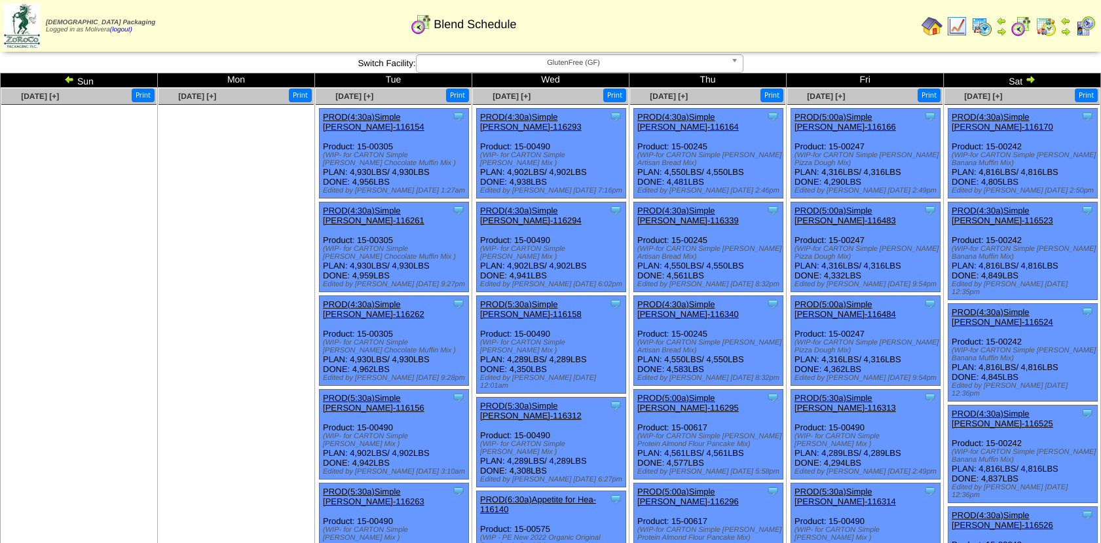
click at [1028, 79] on img at bounding box center [1030, 79] width 10 height 10
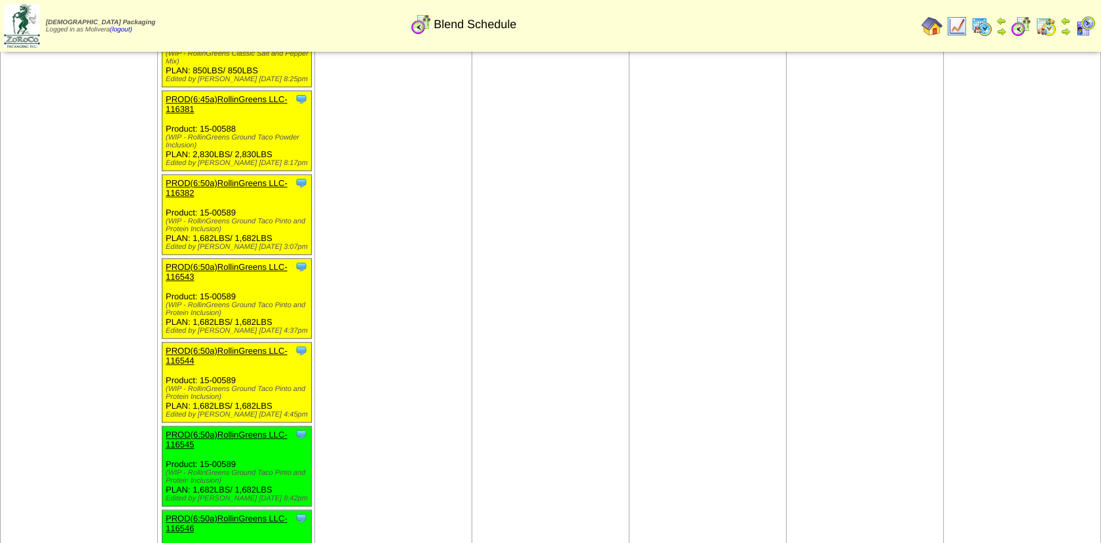
scroll to position [2585, 0]
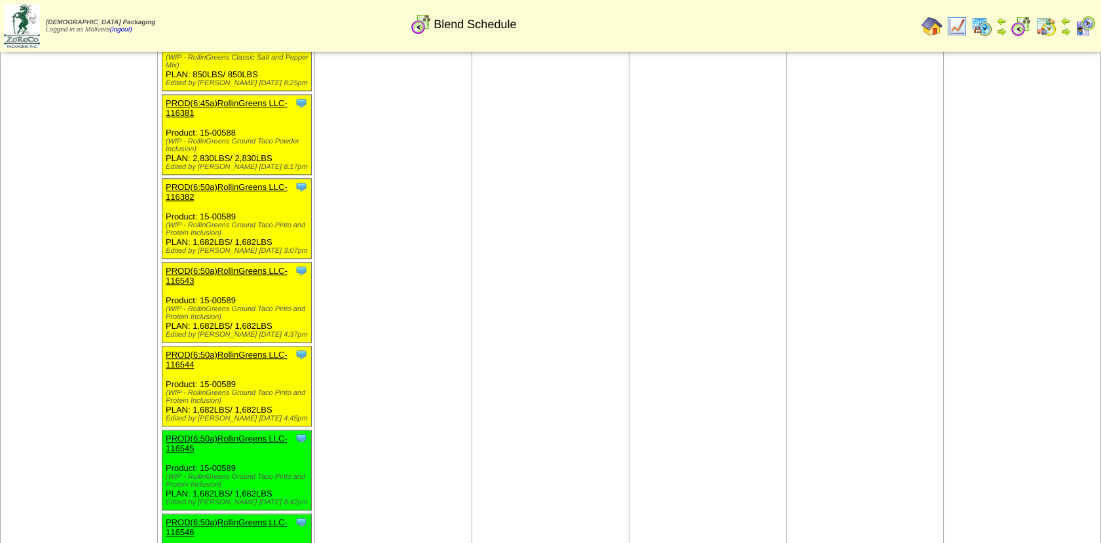
click at [227, 434] on link "PROD(6:50a)RollinGreens LLC-116545" at bounding box center [227, 444] width 122 height 20
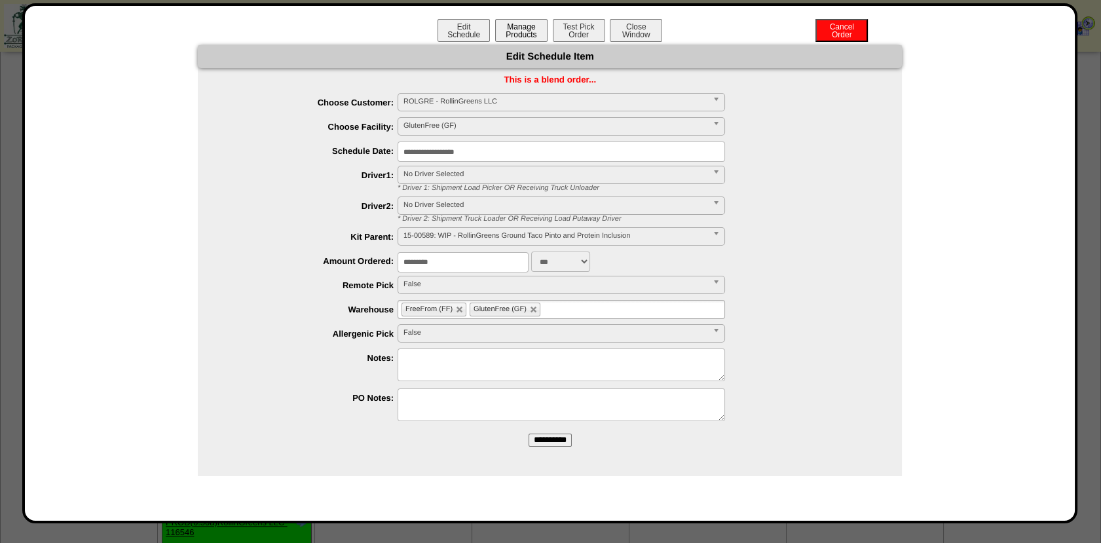
click at [537, 31] on button "Manage Products" at bounding box center [521, 30] width 52 height 23
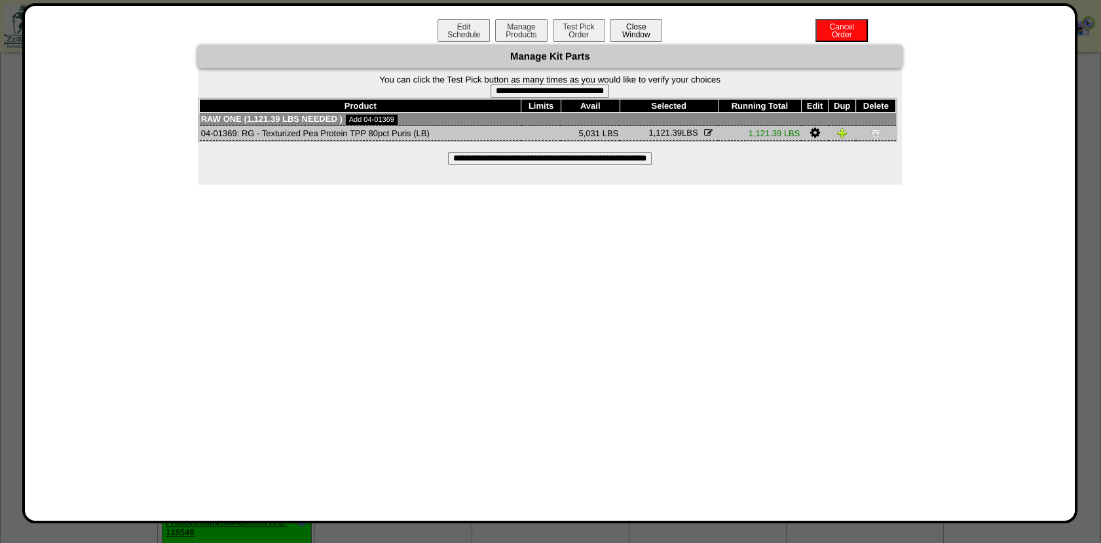
click at [639, 29] on button "Close Window" at bounding box center [636, 30] width 52 height 23
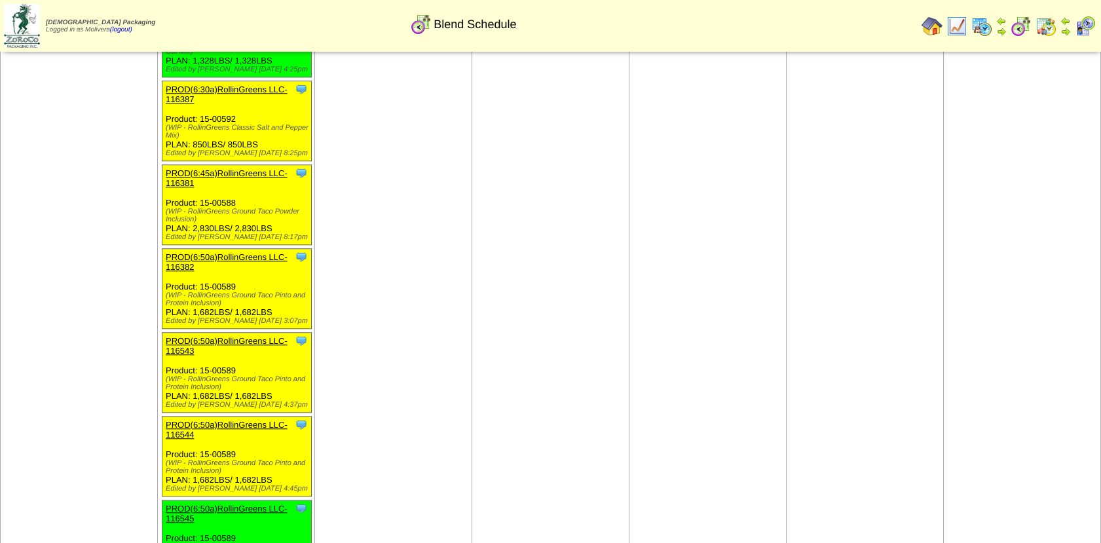
scroll to position [2520, 0]
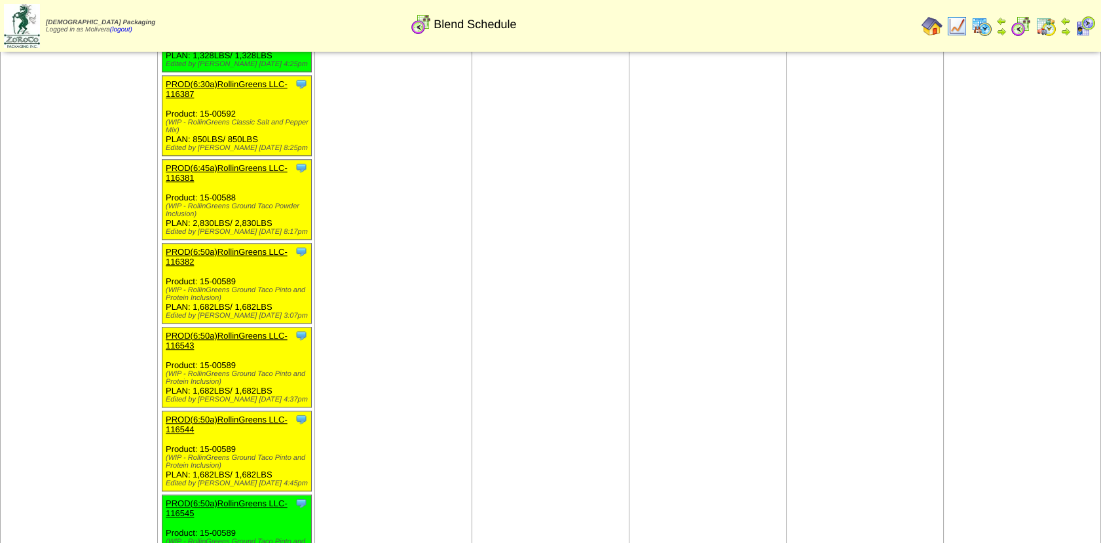
click at [231, 499] on link "PROD(6:50a)RollinGreens LLC-116545" at bounding box center [227, 509] width 122 height 20
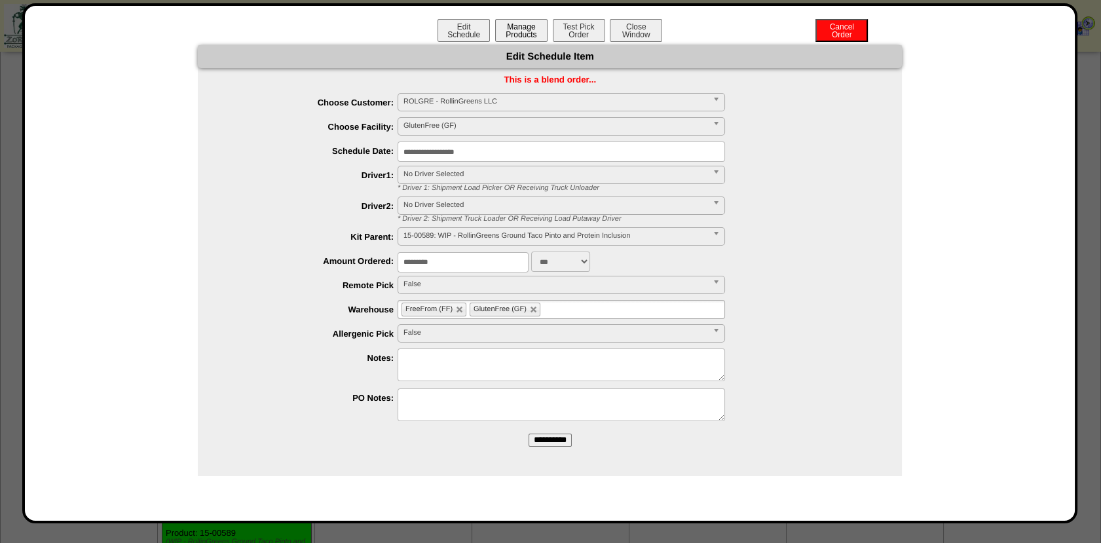
click at [531, 29] on button "Manage Products" at bounding box center [521, 30] width 52 height 23
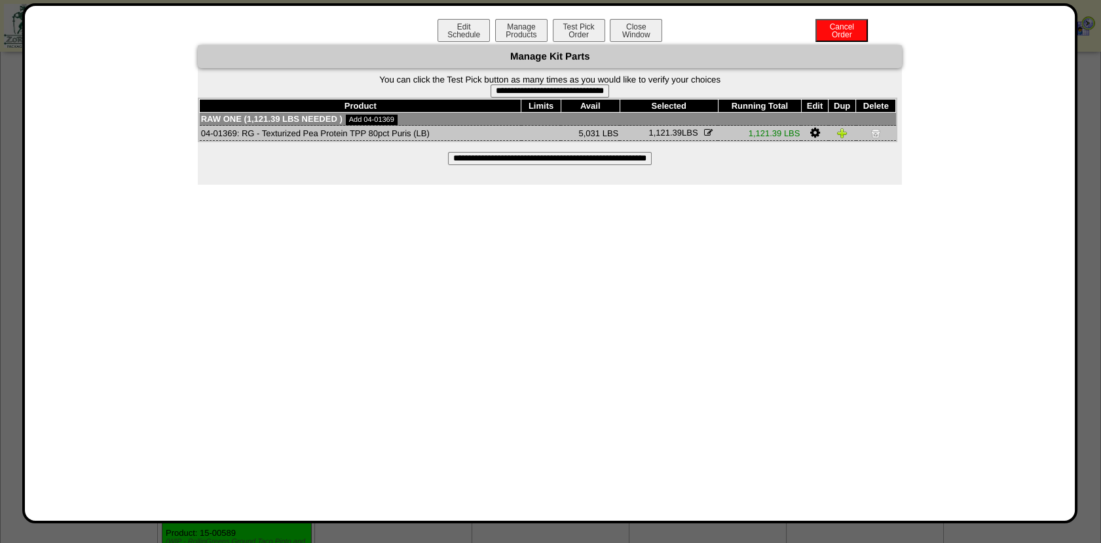
click at [510, 160] on input "**********" at bounding box center [550, 158] width 204 height 13
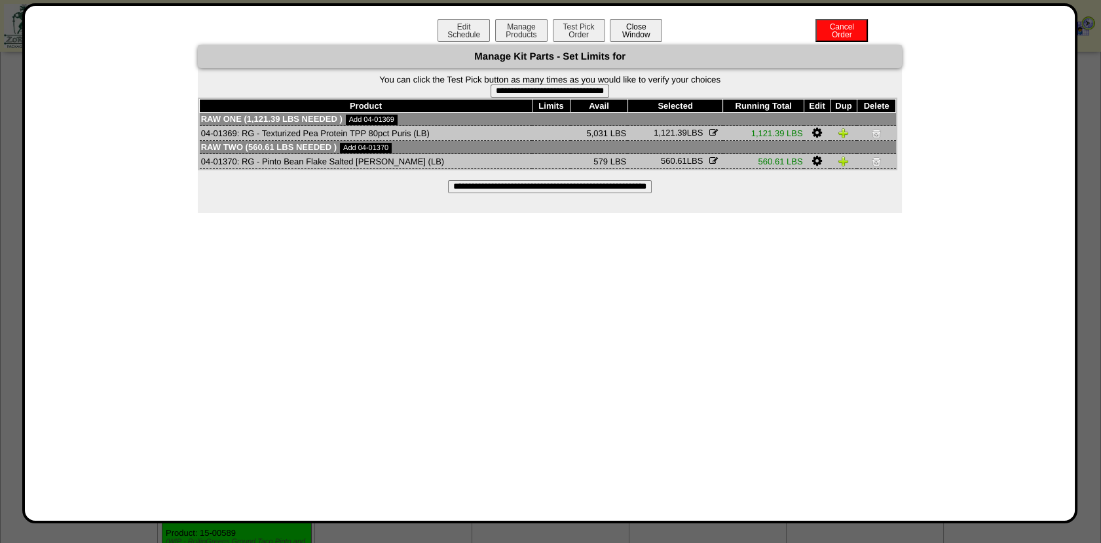
click at [636, 32] on button "Close Window" at bounding box center [636, 30] width 52 height 23
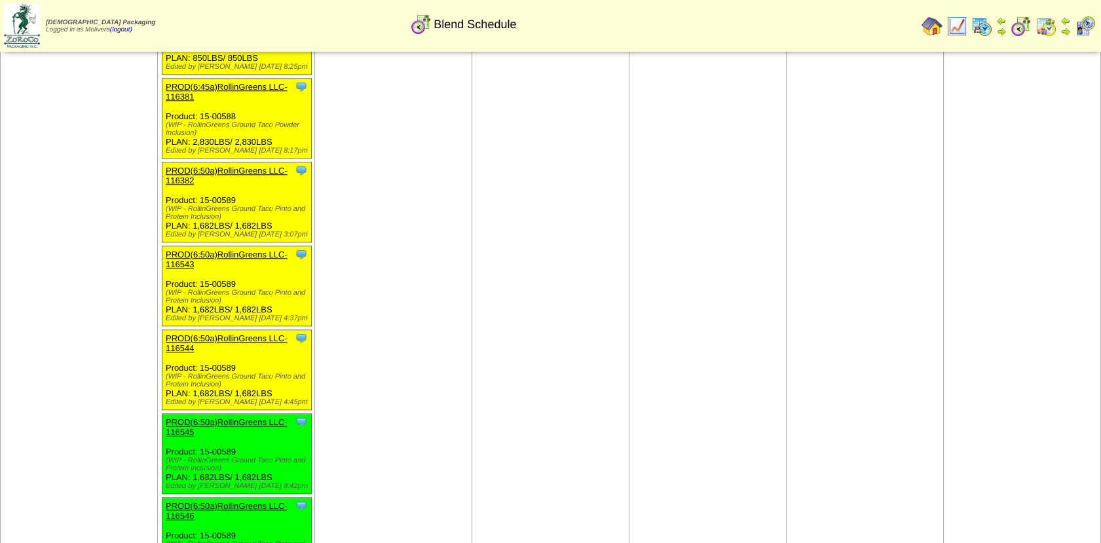
scroll to position [2606, 0]
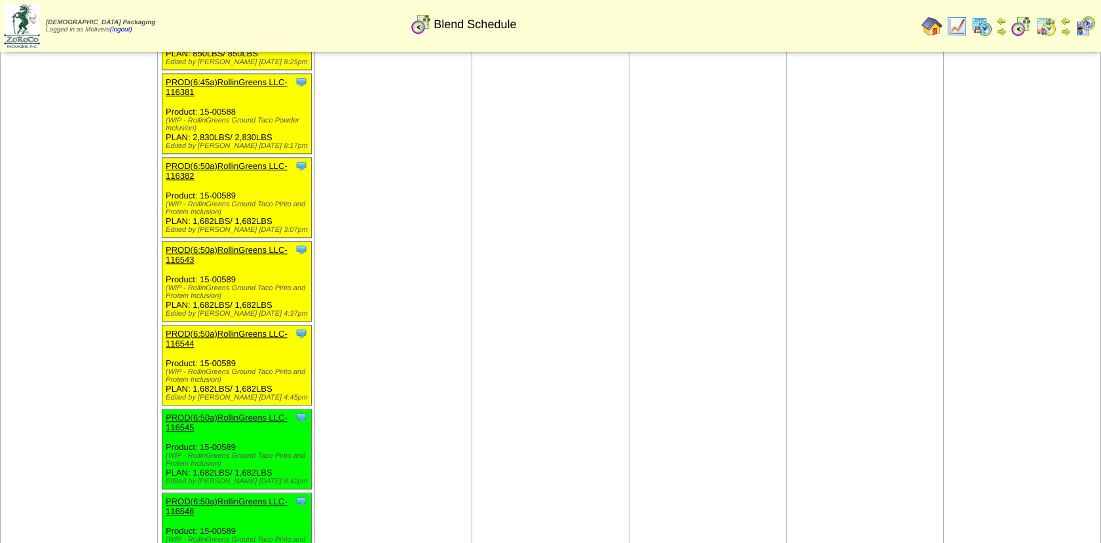
click at [225, 497] on link "PROD(6:50a)RollinGreens LLC-116546" at bounding box center [227, 507] width 122 height 20
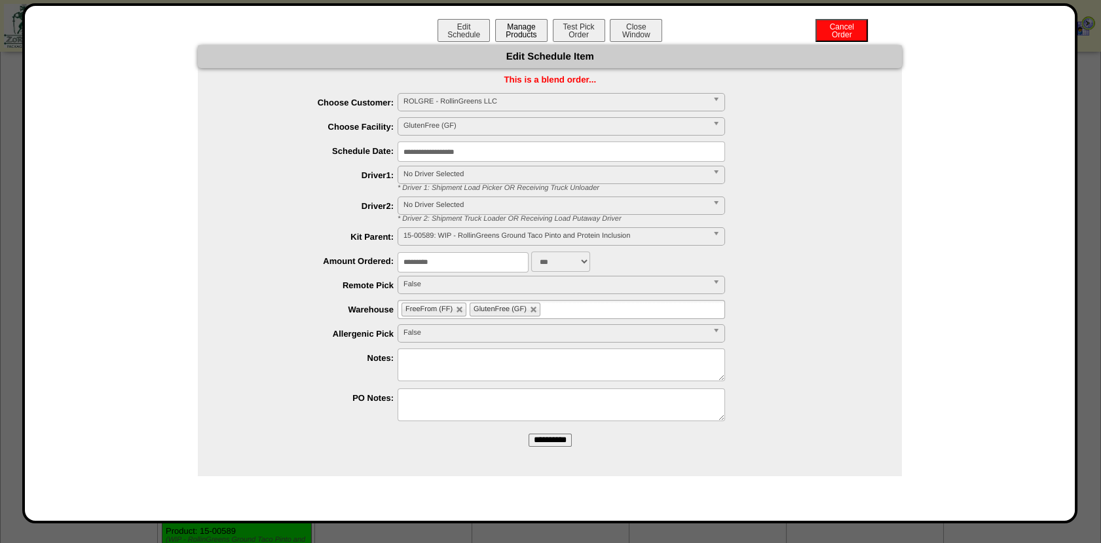
click at [520, 20] on button "Manage Products" at bounding box center [521, 30] width 52 height 23
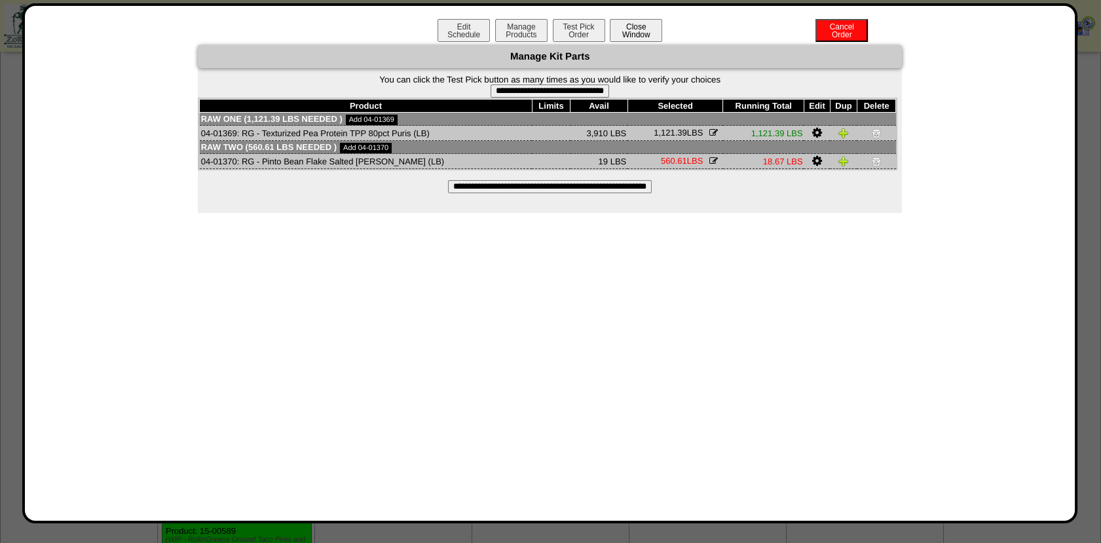
click at [649, 24] on button "Close Window" at bounding box center [636, 30] width 52 height 23
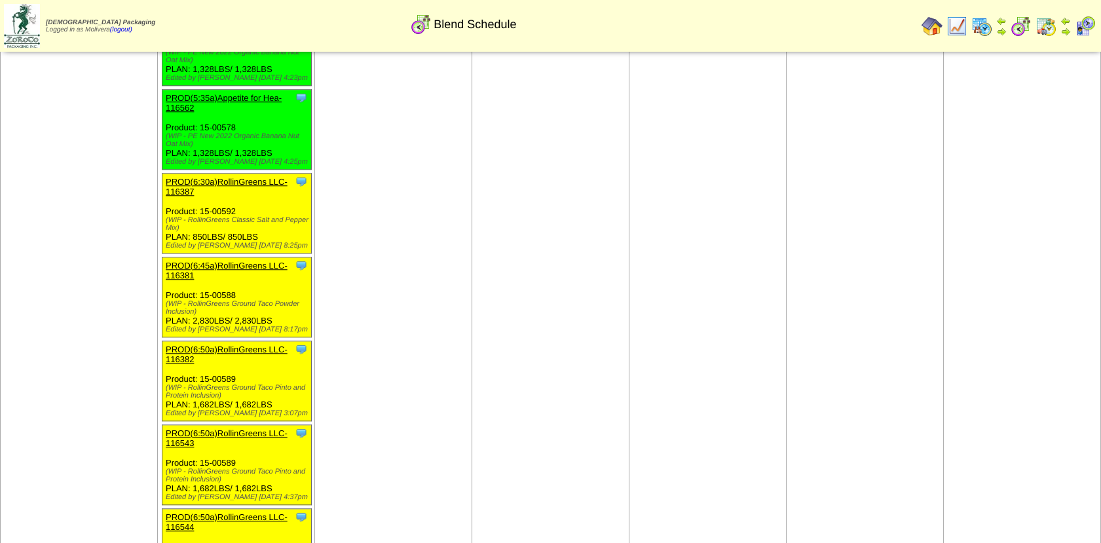
scroll to position [2419, 0]
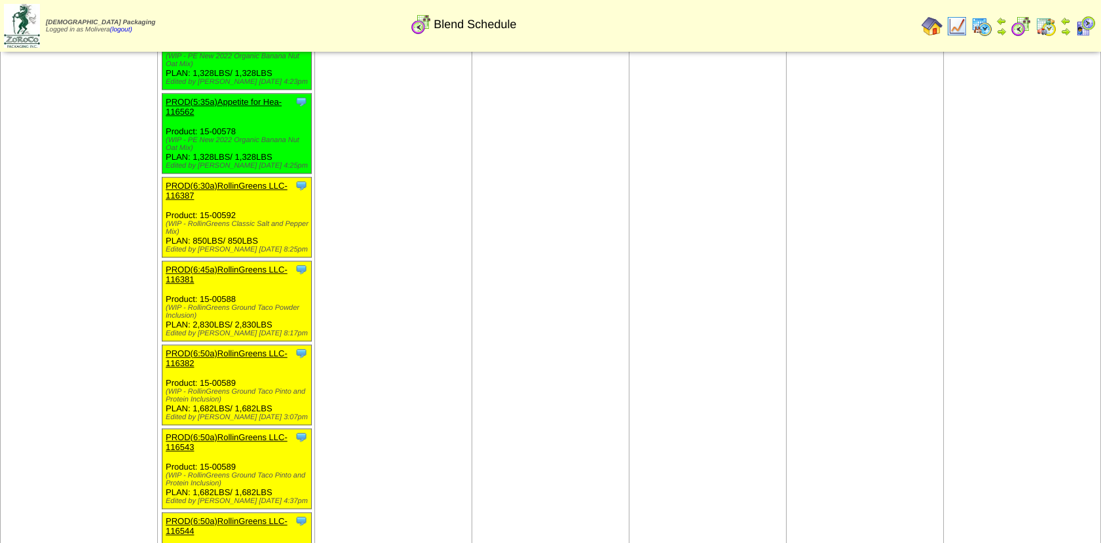
click at [1050, 26] on img at bounding box center [1046, 26] width 21 height 21
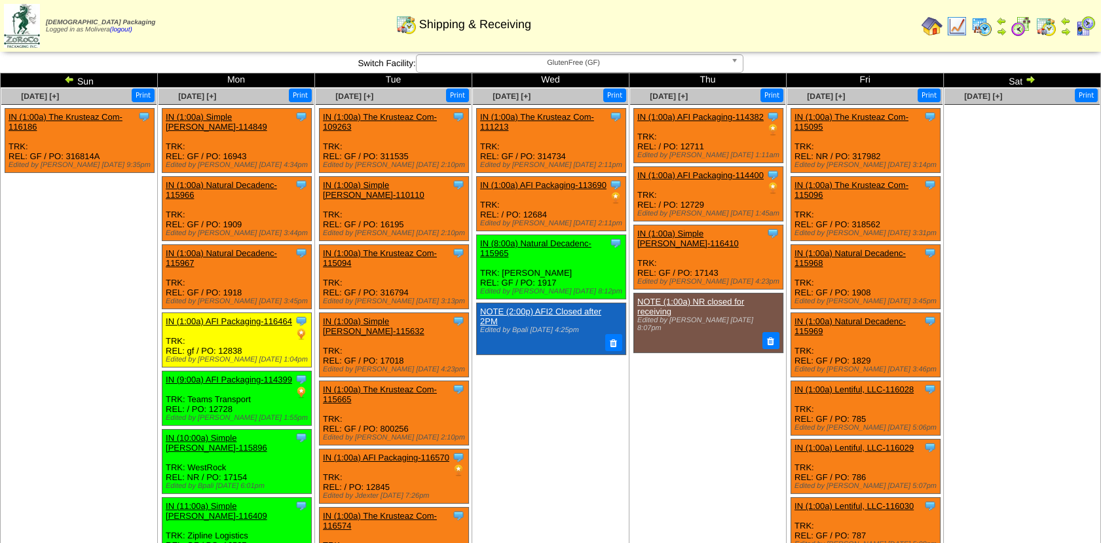
click at [962, 19] on img at bounding box center [957, 26] width 21 height 21
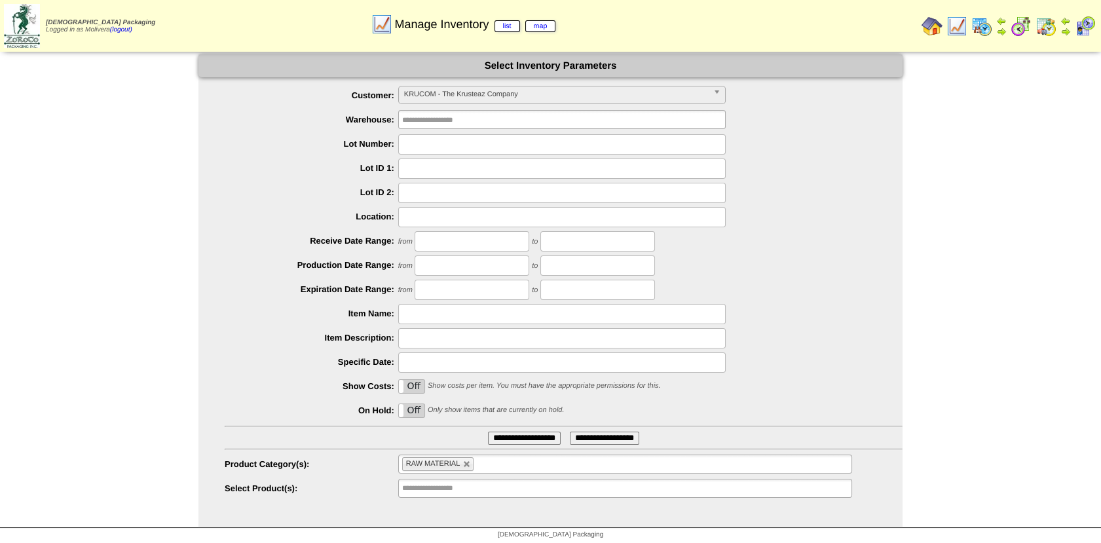
click at [539, 98] on span "KRUCOM - The Krusteaz Company" at bounding box center [556, 94] width 304 height 16
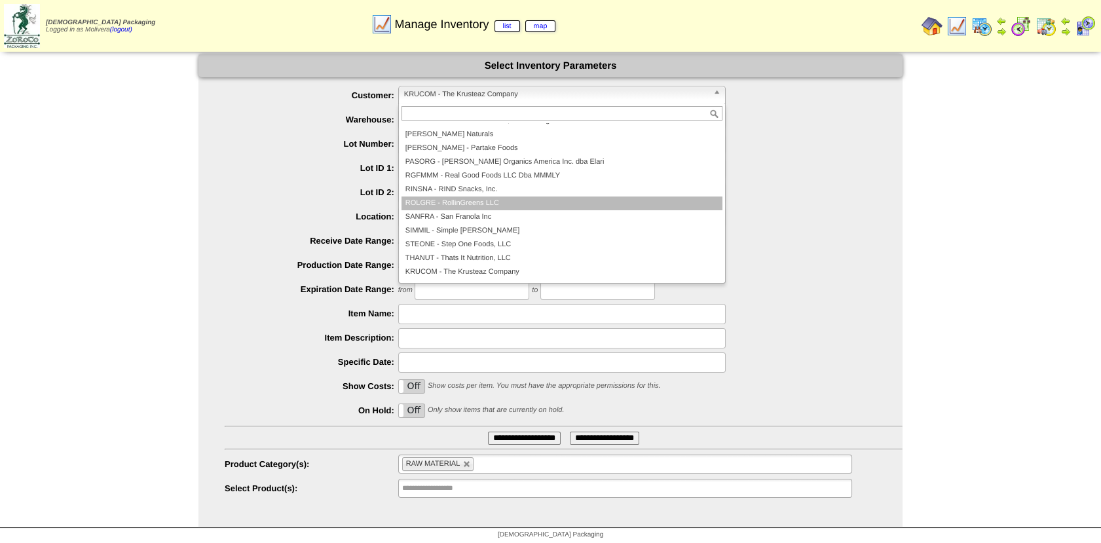
scroll to position [253, 0]
click at [488, 212] on li "ROLGRE - RollinGreens LLC" at bounding box center [562, 207] width 321 height 14
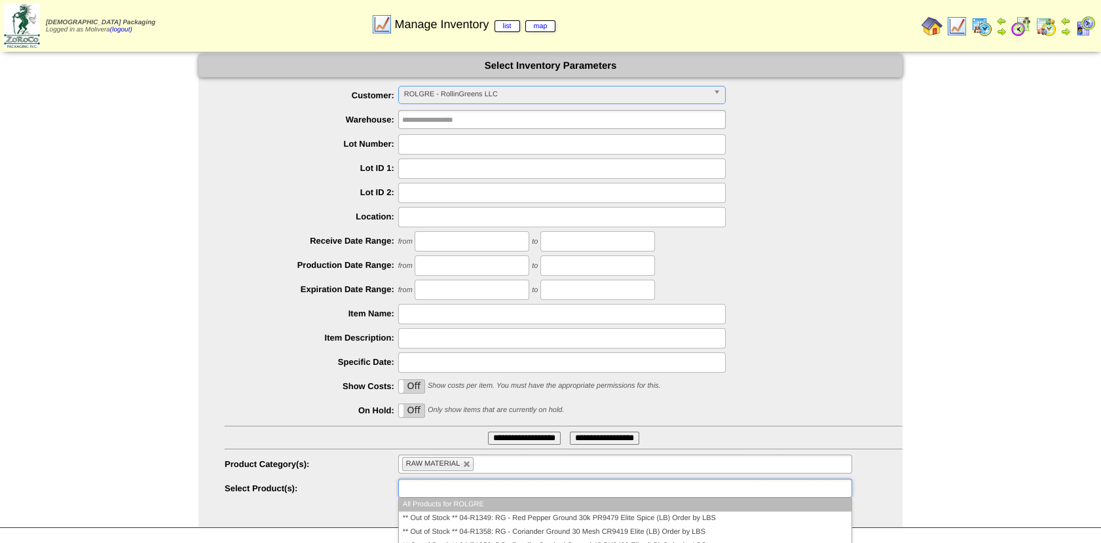
click at [449, 493] on input "text" at bounding box center [444, 488] width 84 height 16
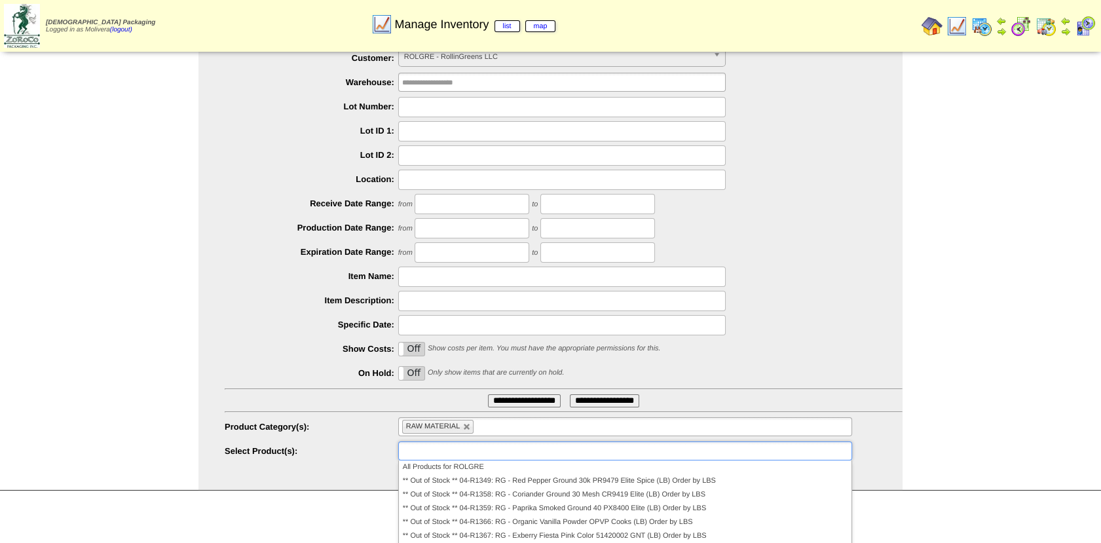
scroll to position [0, 0]
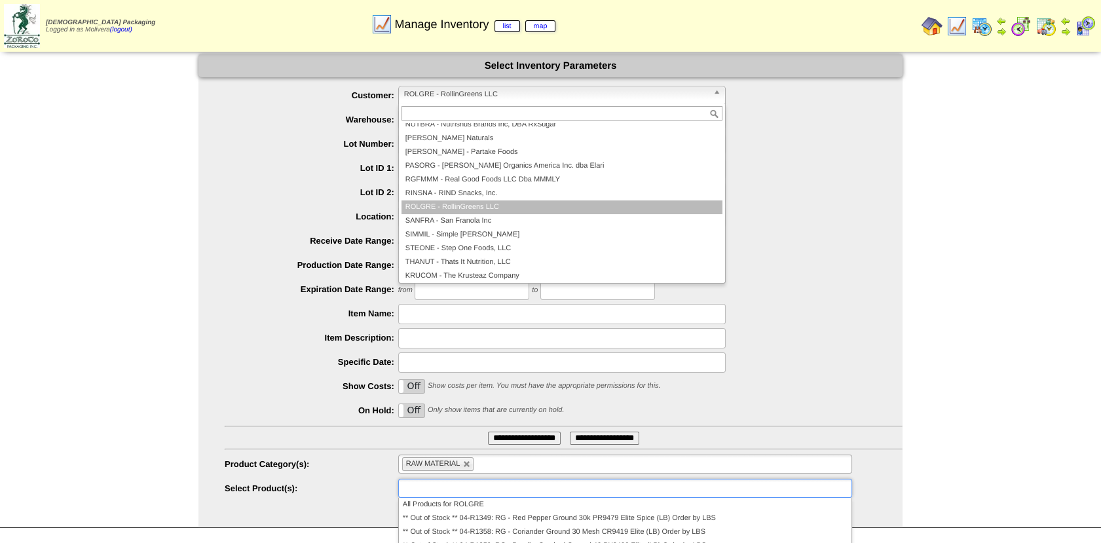
click at [455, 92] on span "ROLGRE - RollinGreens LLC" at bounding box center [556, 94] width 304 height 16
type input "**********"
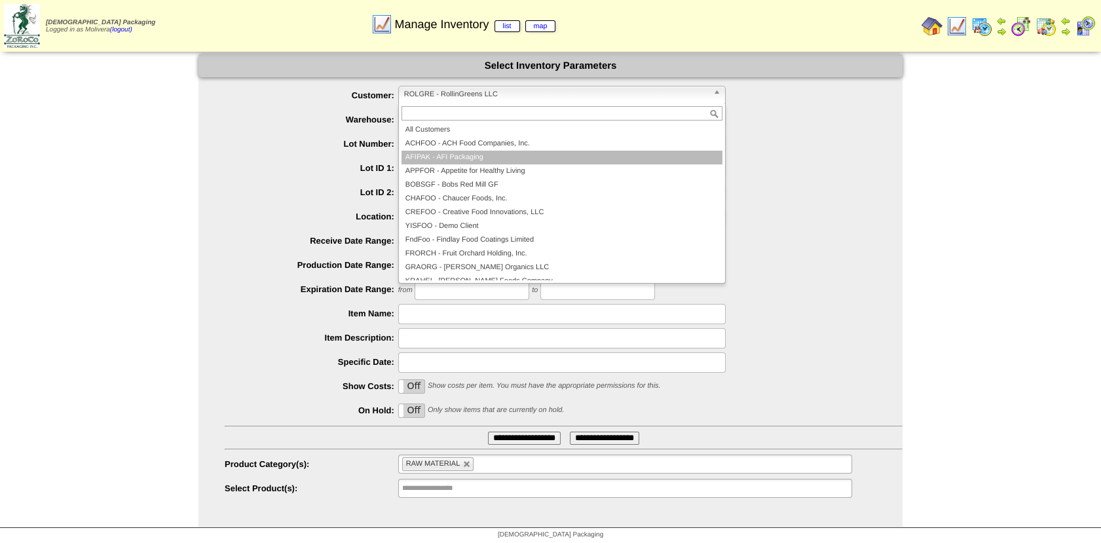
click at [459, 160] on li "AFIPAK - AFI Packaging" at bounding box center [562, 158] width 321 height 14
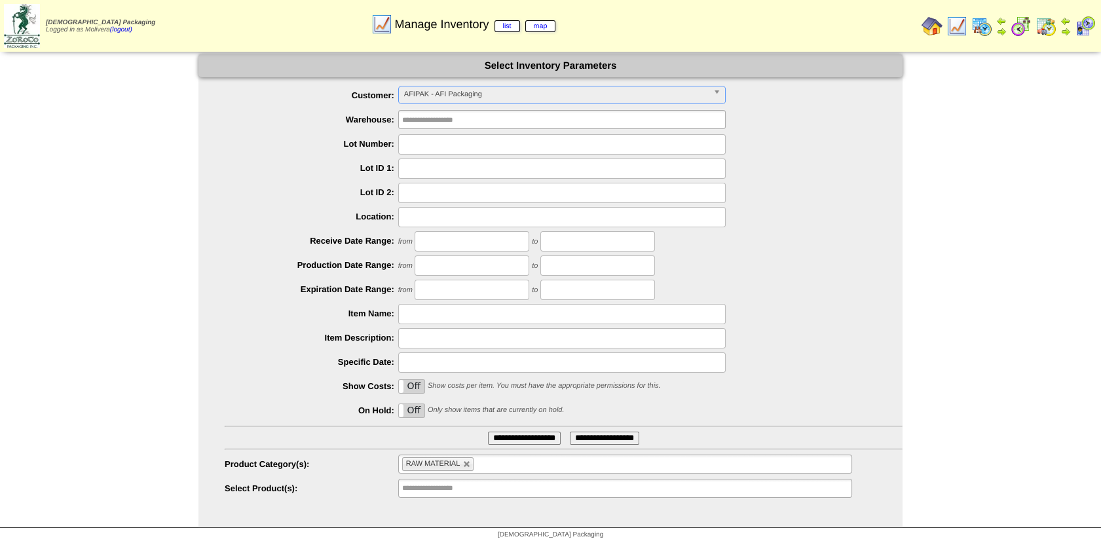
scroll to position [2, 0]
click at [445, 480] on input "text" at bounding box center [444, 486] width 84 height 16
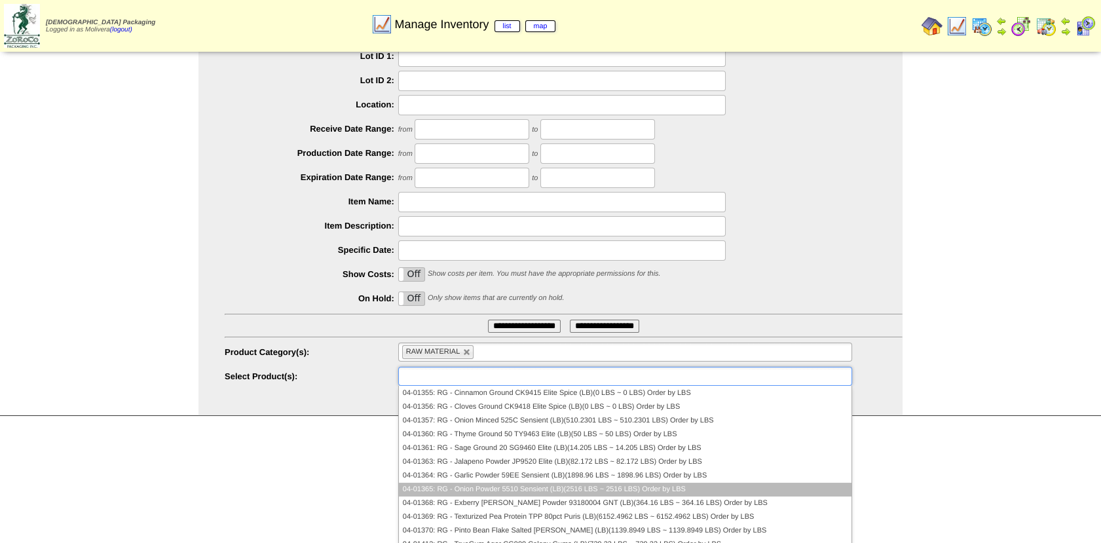
scroll to position [468, 0]
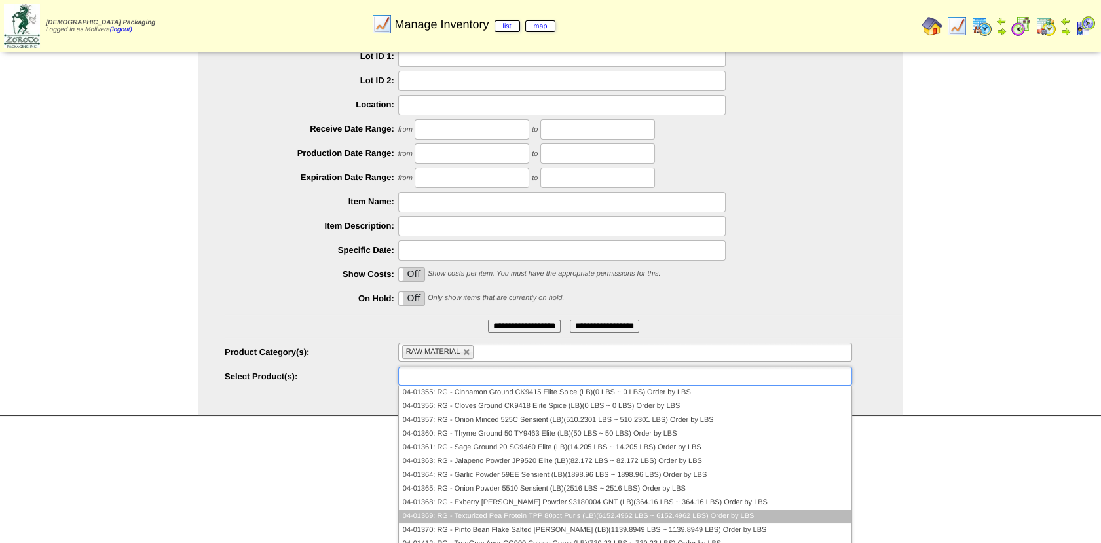
click at [565, 521] on li "04-01369: RG - Texturized Pea Protein TPP 80pct Puris (LB)(6152.4962 LBS ~ 6152…" at bounding box center [625, 517] width 453 height 14
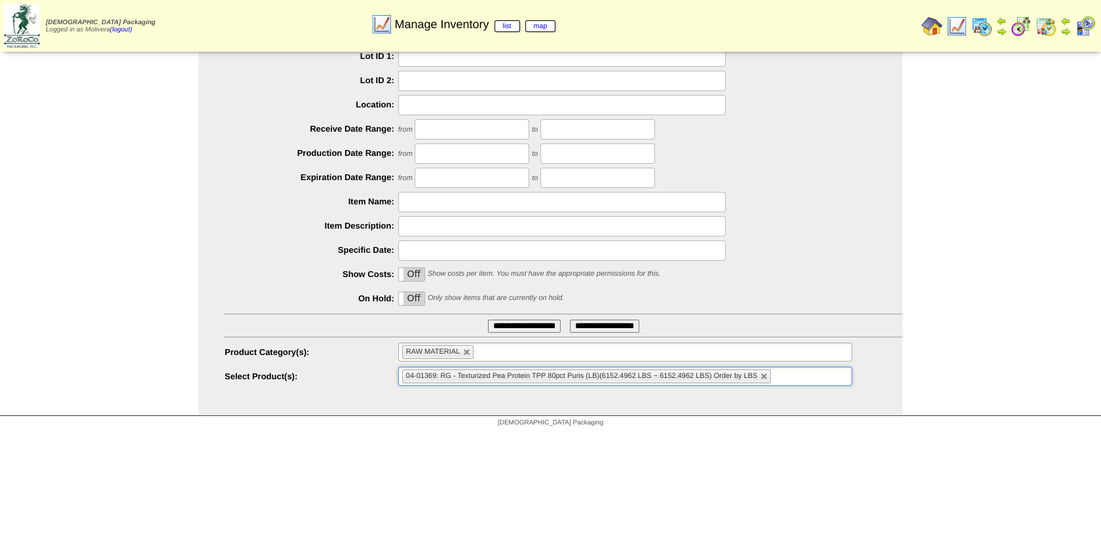
click at [512, 324] on input "**********" at bounding box center [524, 326] width 73 height 13
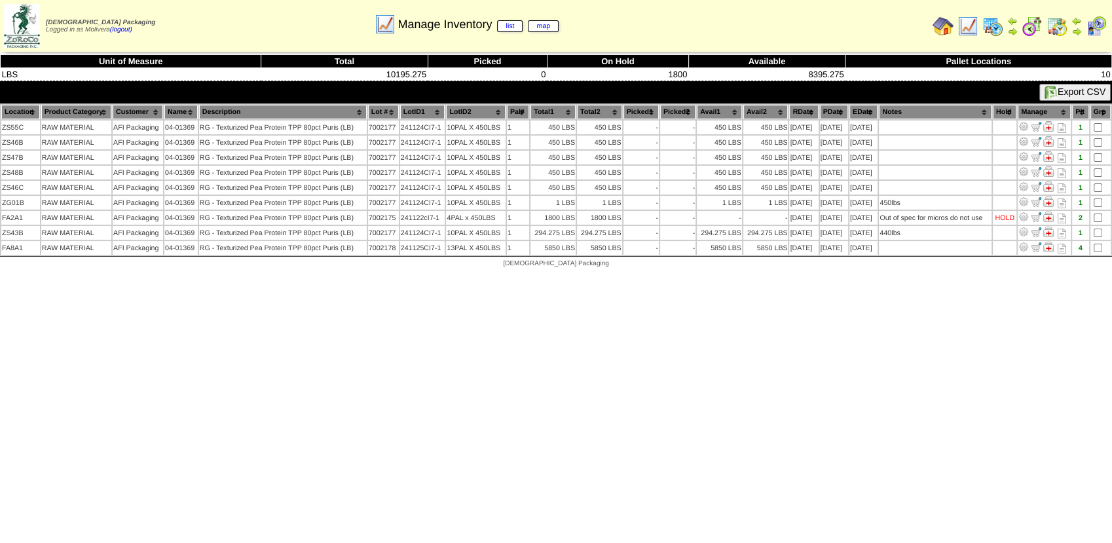
click at [1027, 31] on img at bounding box center [1032, 26] width 21 height 21
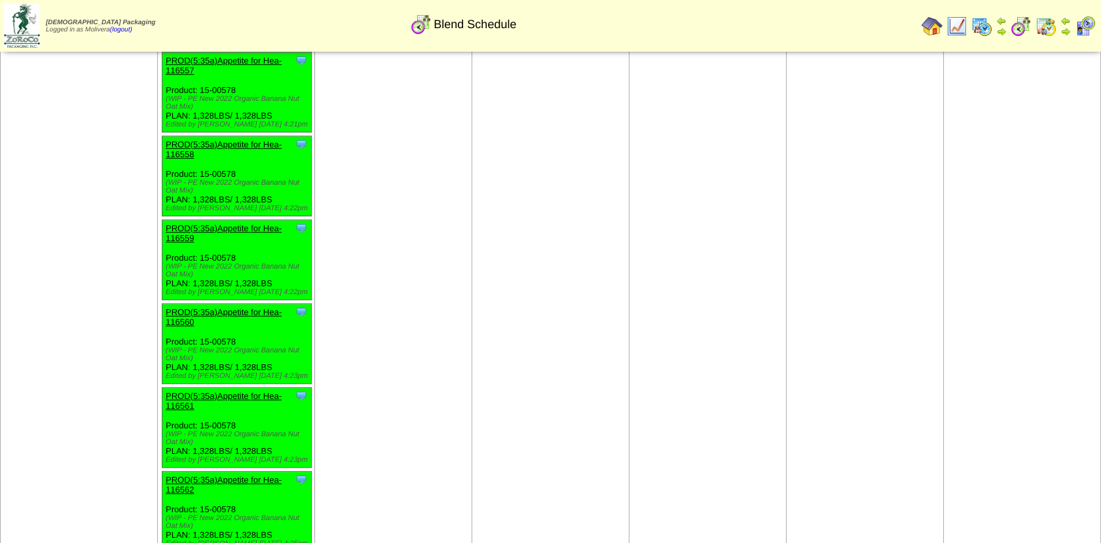
scroll to position [2043, 0]
